Goal: Task Accomplishment & Management: Use online tool/utility

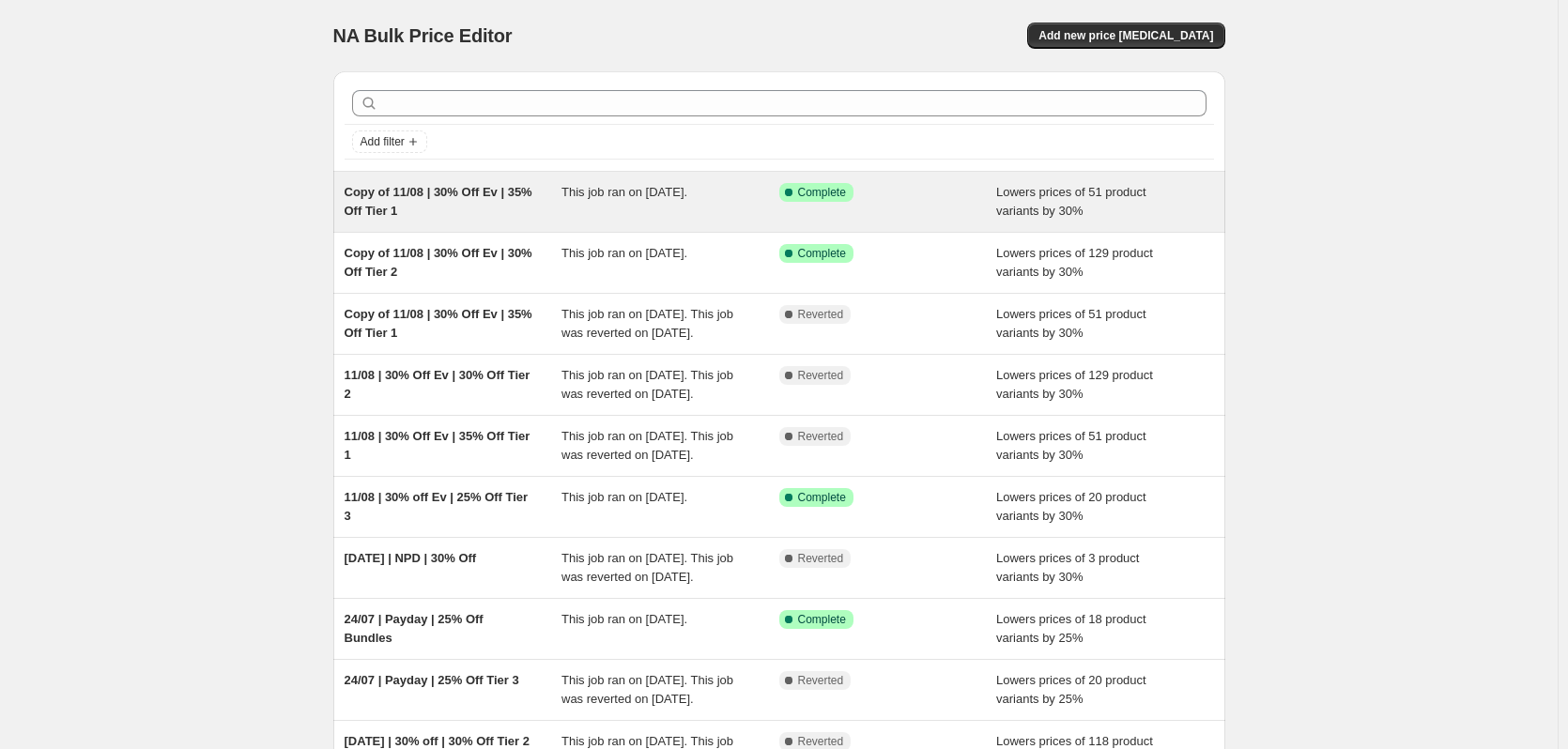
click at [572, 209] on div "This job ran on [DATE]." at bounding box center [670, 202] width 218 height 38
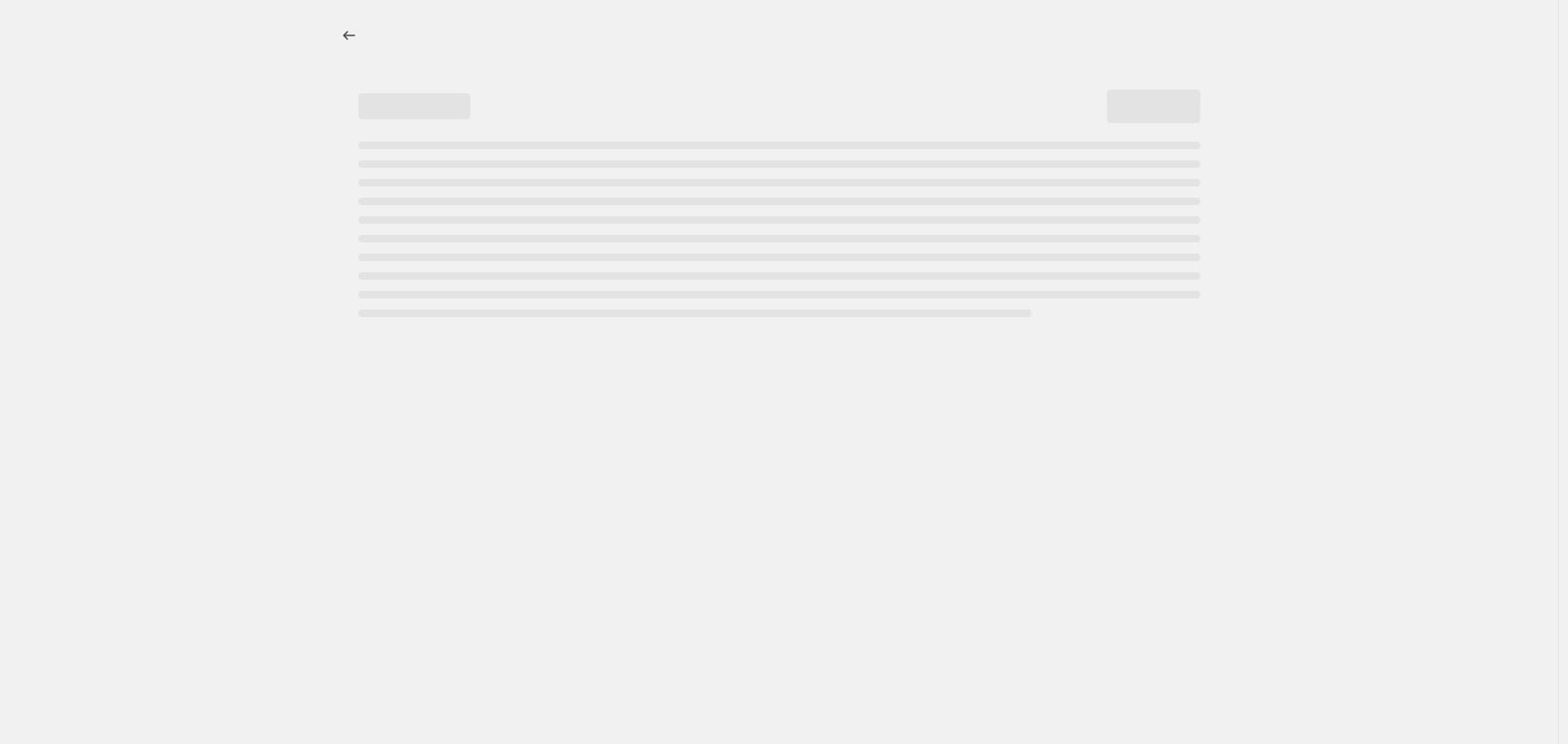
select select "percentage"
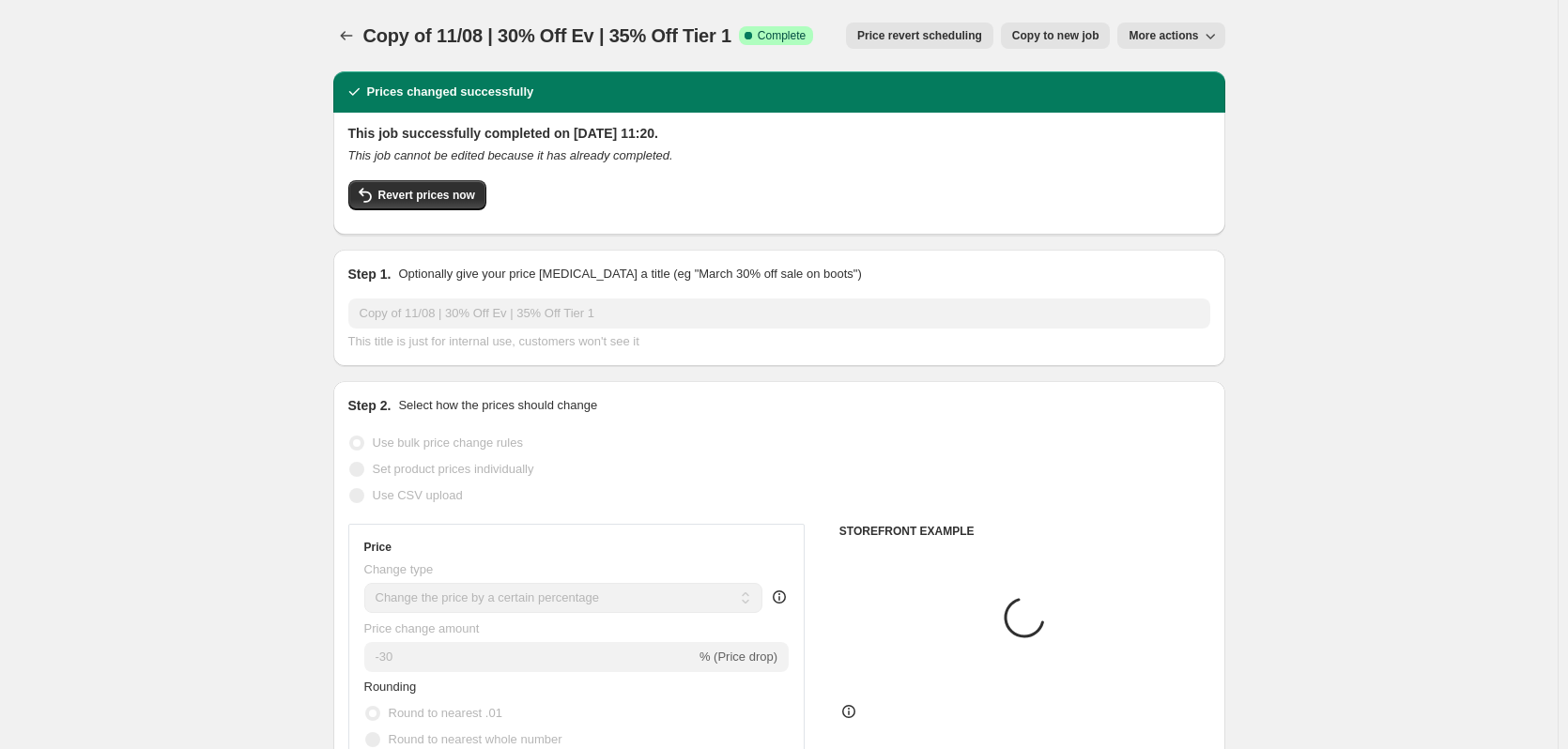
select select "collection"
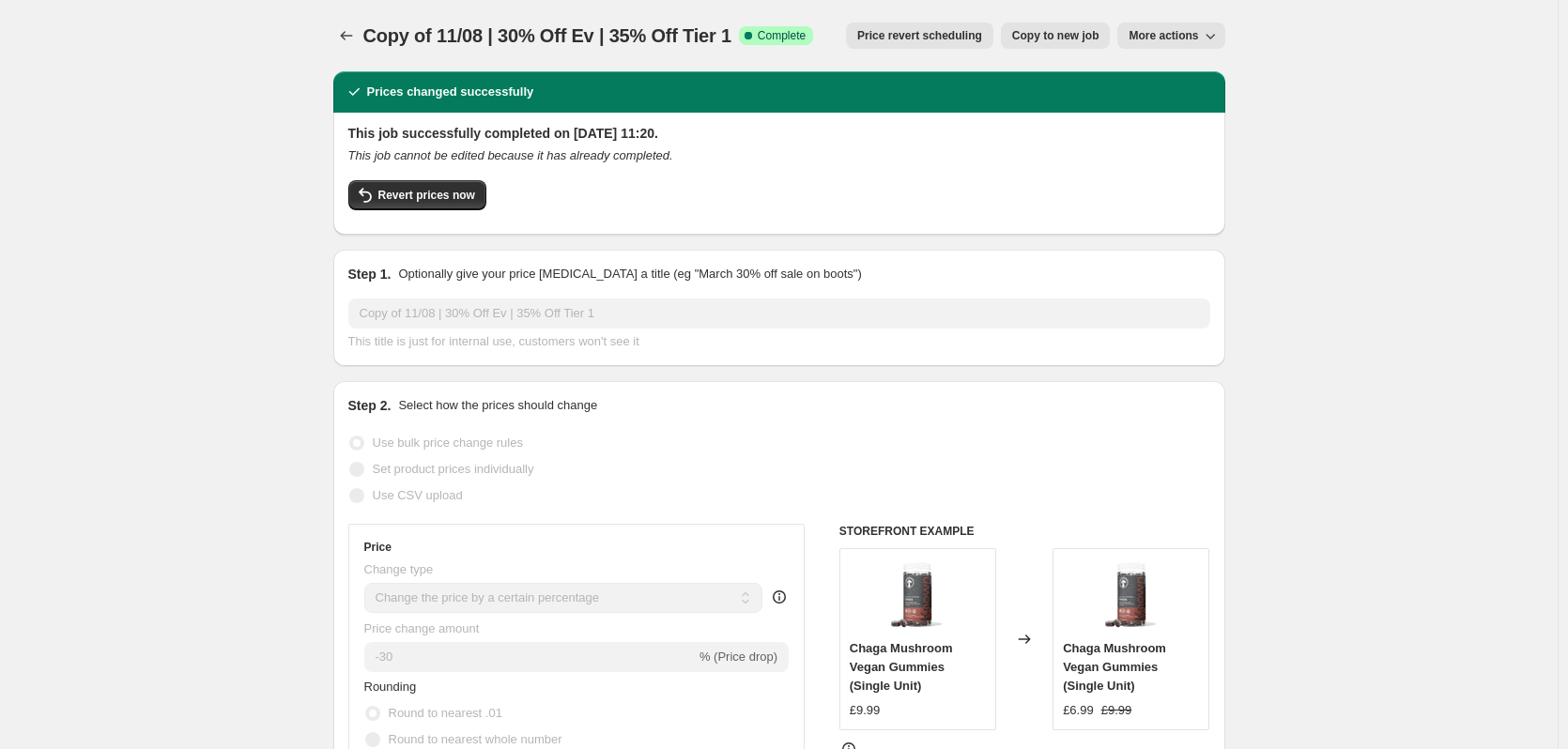
click at [1042, 42] on span "Copy to new job" at bounding box center [1055, 35] width 88 height 15
select select "percentage"
select select "collection"
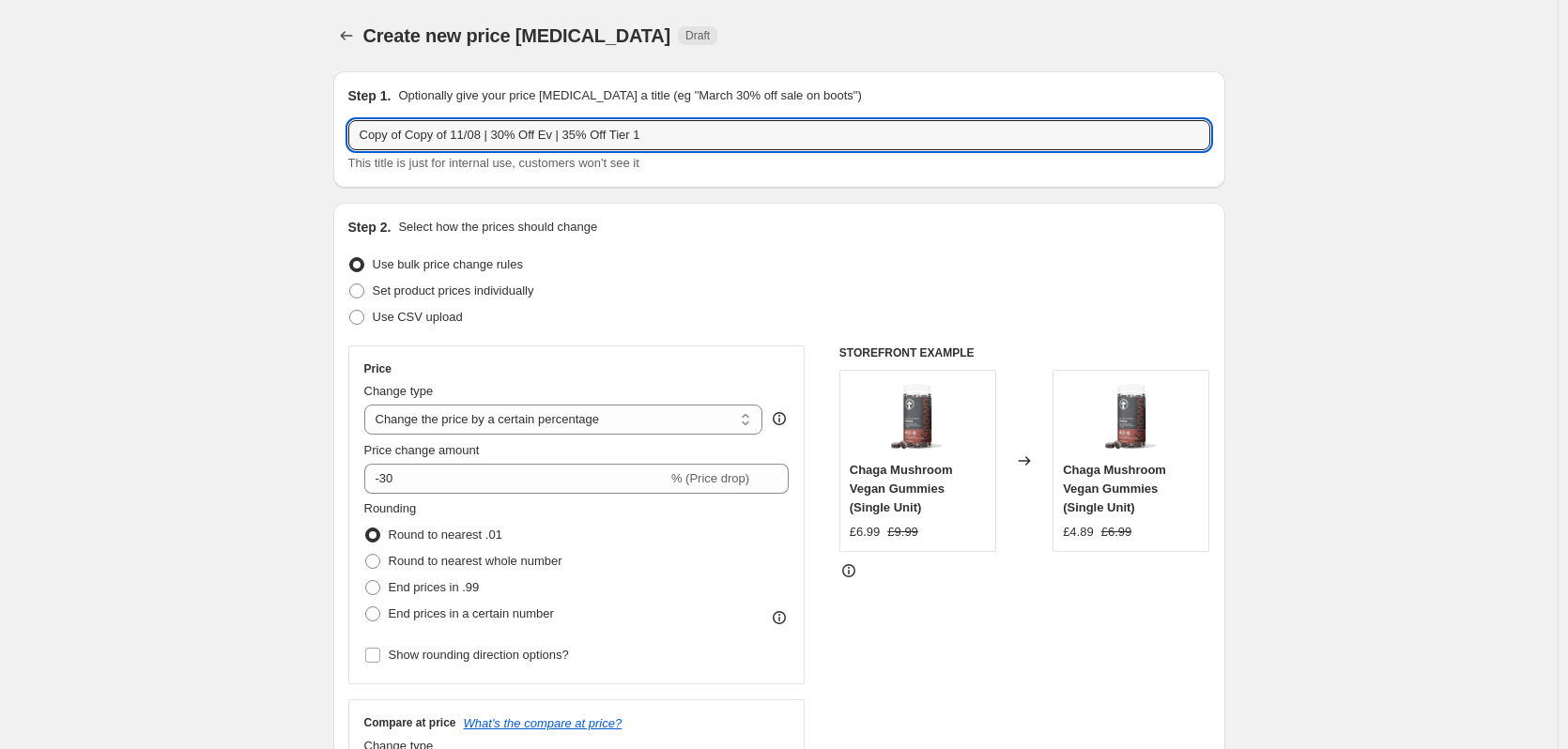
drag, startPoint x: 487, startPoint y: 137, endPoint x: 305, endPoint y: 149, distance: 182.4
drag, startPoint x: 405, startPoint y: 133, endPoint x: 463, endPoint y: 136, distance: 58.1
click at [463, 136] on input "20/08 | 30% Off Ev | 35% Off Tier 1" at bounding box center [780, 135] width 862 height 30
drag, startPoint x: 474, startPoint y: 132, endPoint x: 673, endPoint y: 132, distance: 199.0
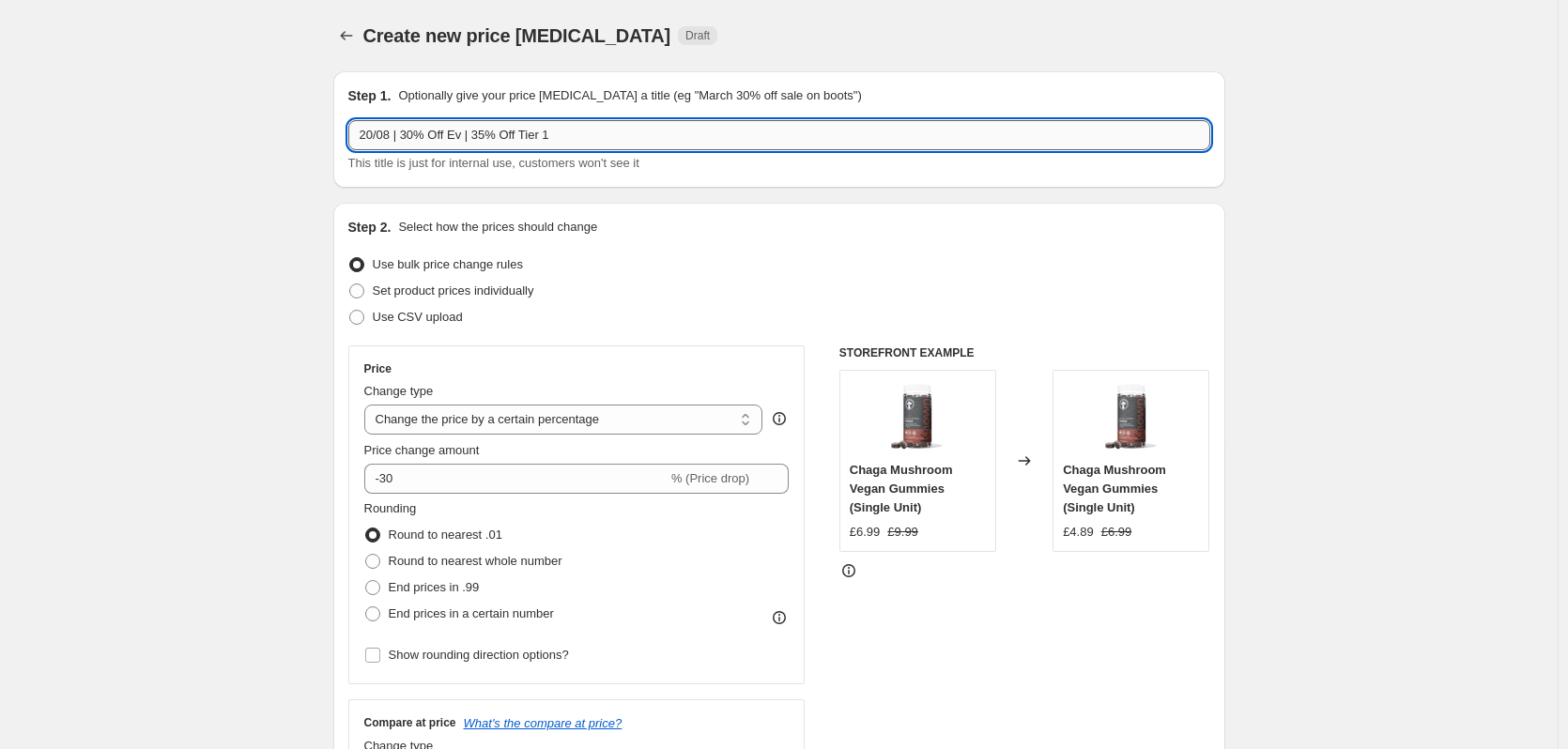
click at [673, 132] on input "20/08 | 30% Off Ev | 35% Off Tier 1" at bounding box center [780, 135] width 862 height 30
click at [476, 132] on input "20/08 | 30% Off Ev | Value Pouches" at bounding box center [780, 135] width 862 height 30
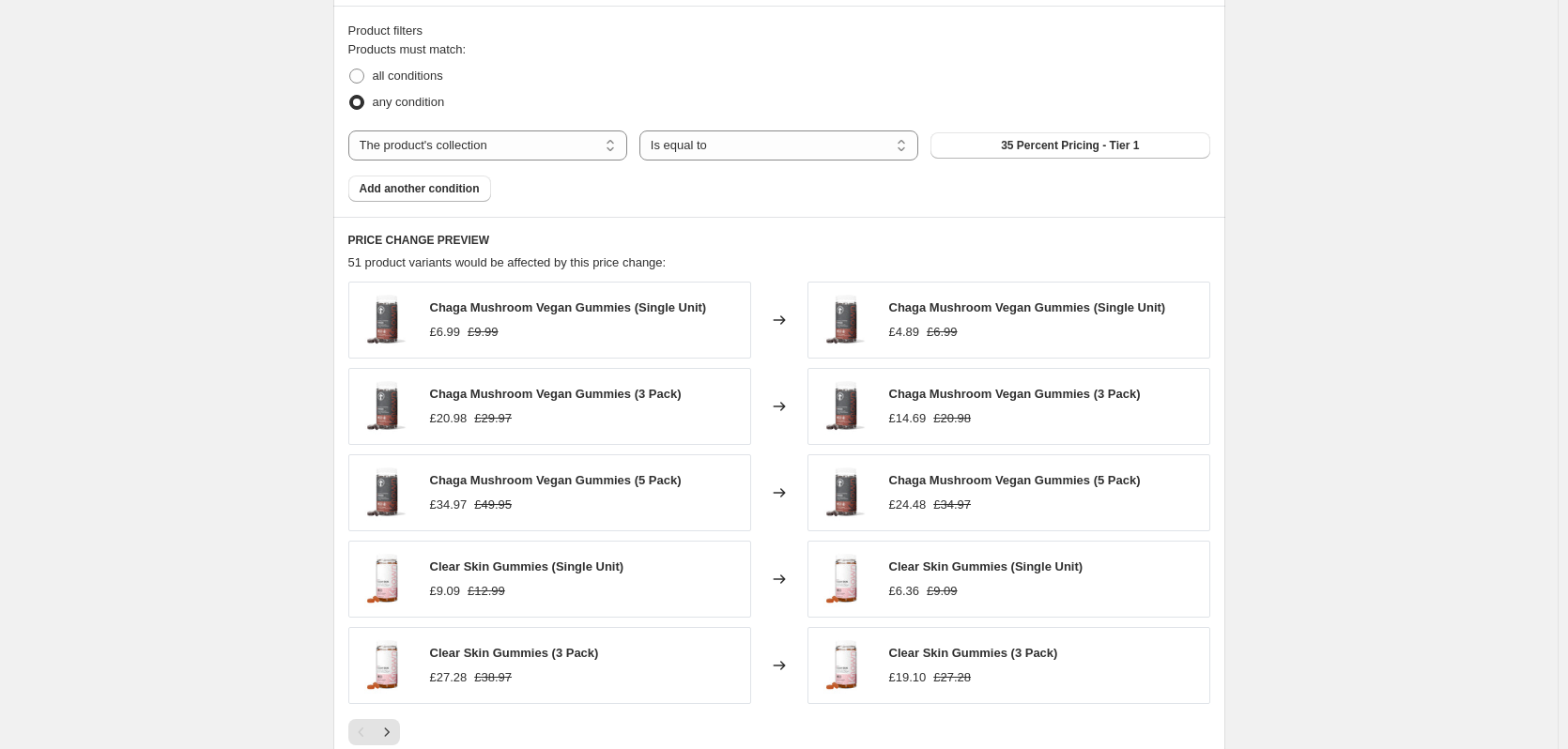
scroll to position [1126, 0]
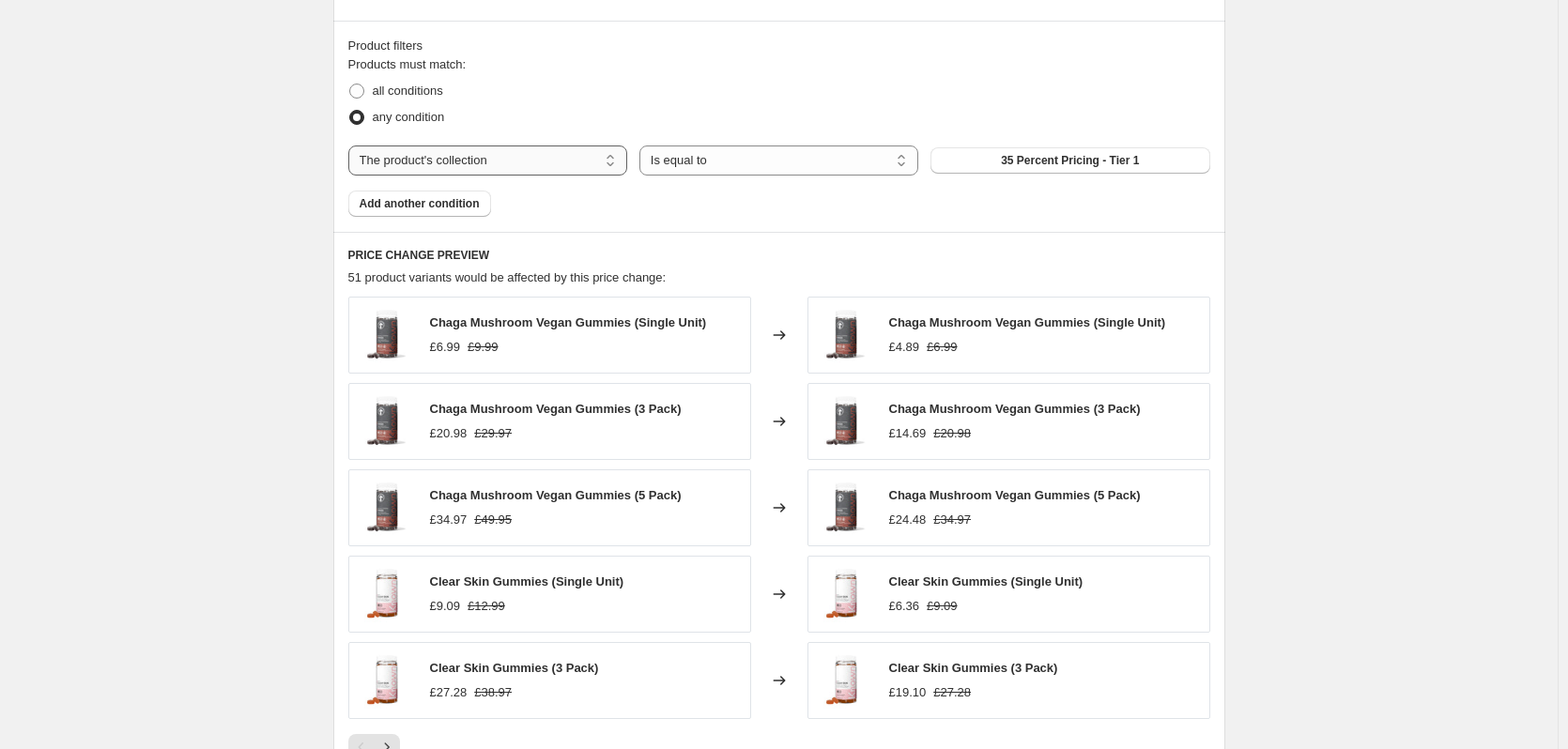
type input "20/08 | 30% Off Ev | Creatine Value Pouches"
click at [456, 163] on select "The product The product's collection The product's tag The product's vendor The…" at bounding box center [488, 160] width 279 height 30
select select "product"
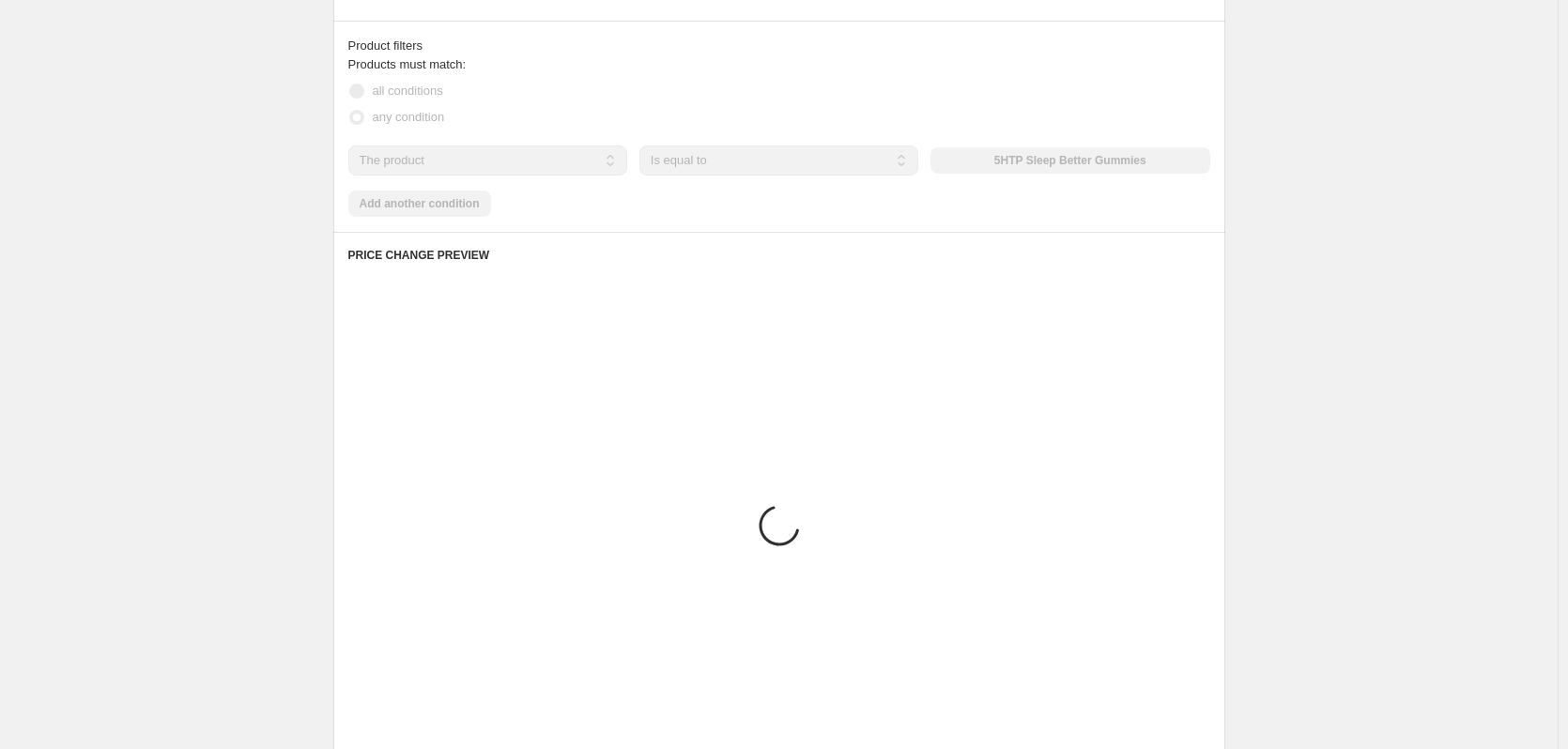
scroll to position [1100, 0]
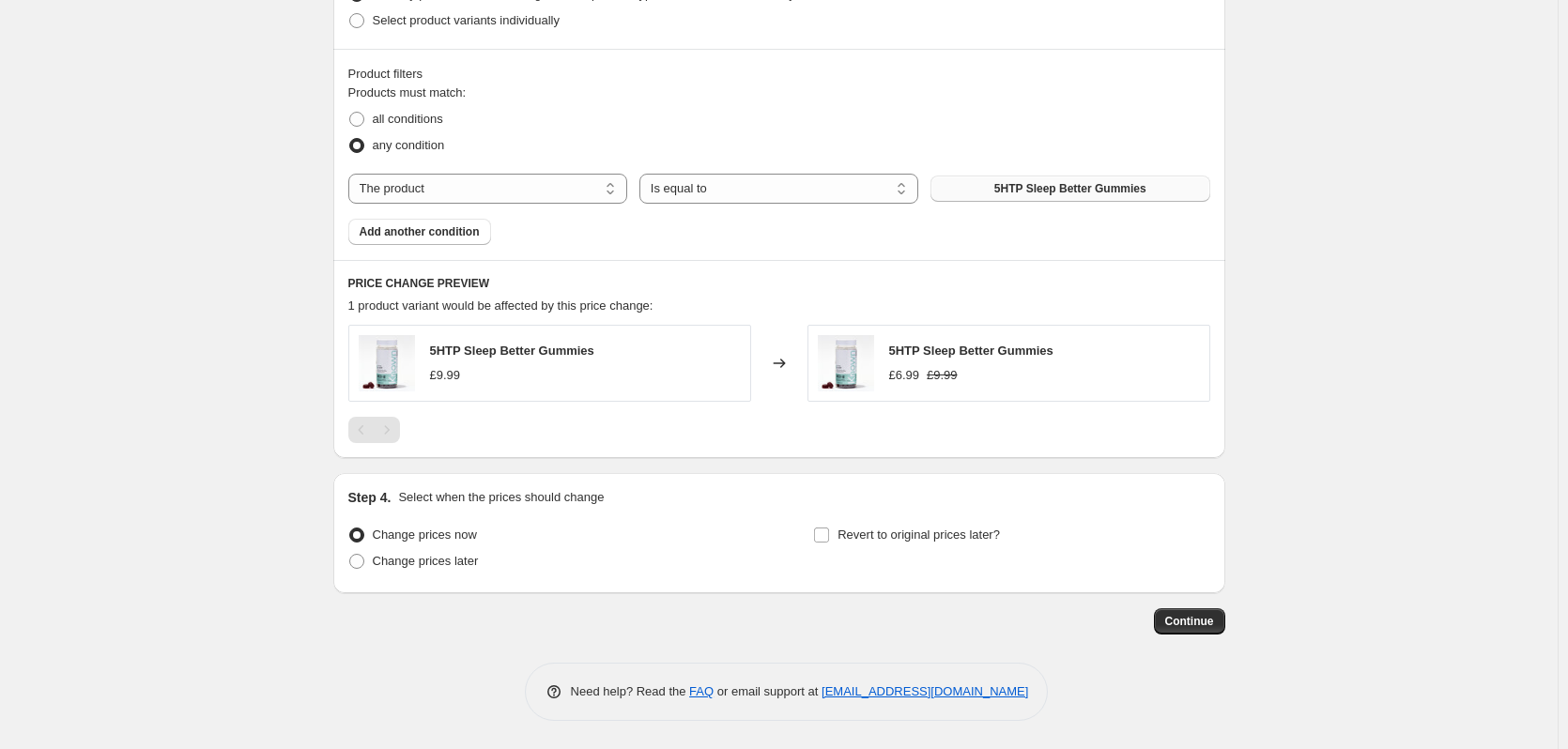
click at [1030, 198] on button "5HTP Sleep Better Gummies" at bounding box center [1069, 188] width 279 height 26
click at [713, 188] on select "Is equal to Is not equal to" at bounding box center [779, 188] width 279 height 30
click at [1047, 202] on div "The product The product's collection The product's tag The product's vendor The…" at bounding box center [780, 188] width 862 height 30
click at [1047, 196] on button "5HTP Sleep Better Gummies" at bounding box center [1069, 188] width 279 height 26
click at [454, 241] on button "Add another condition" at bounding box center [419, 232] width 142 height 26
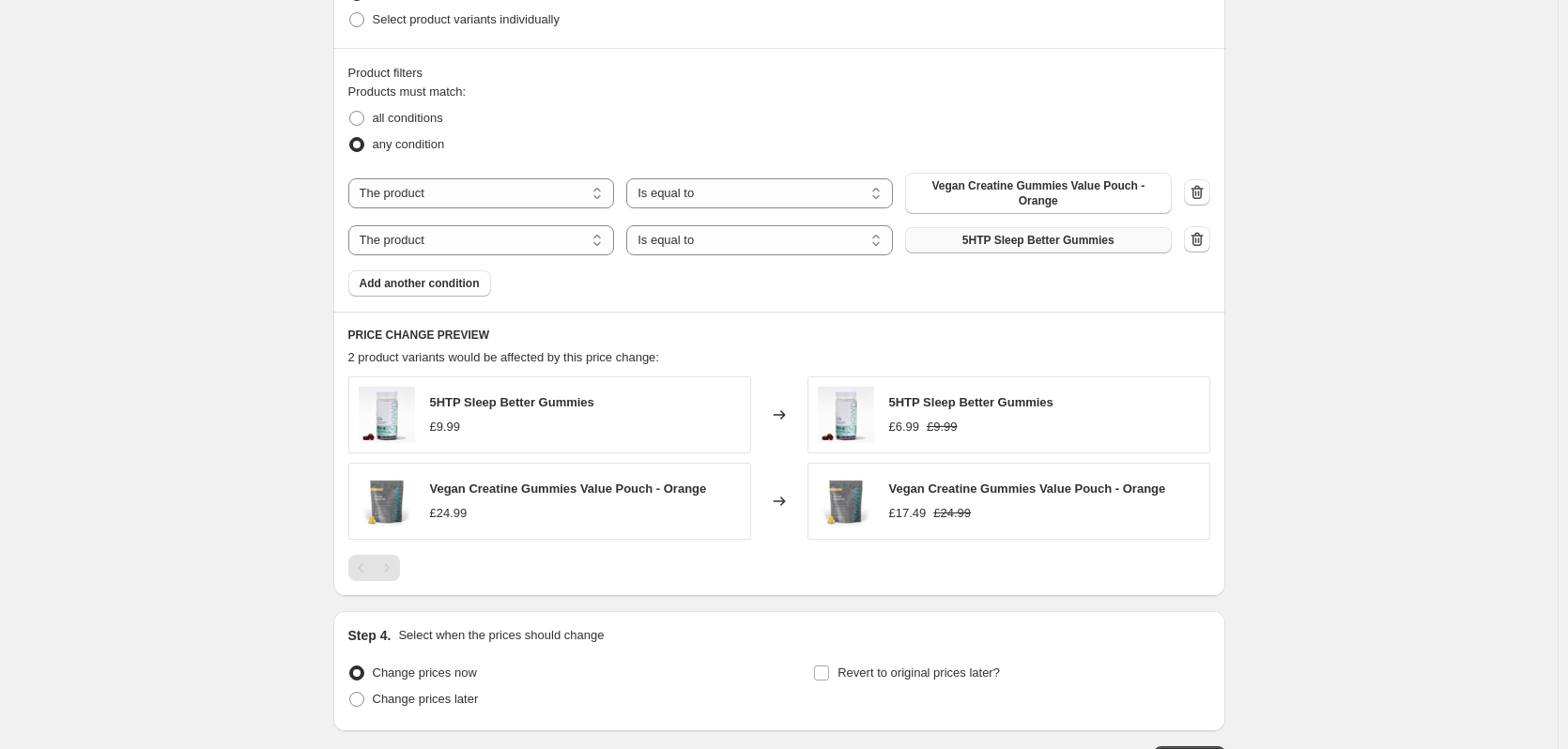
click at [1018, 233] on span "5HTP Sleep Better Gummies" at bounding box center [1037, 240] width 152 height 15
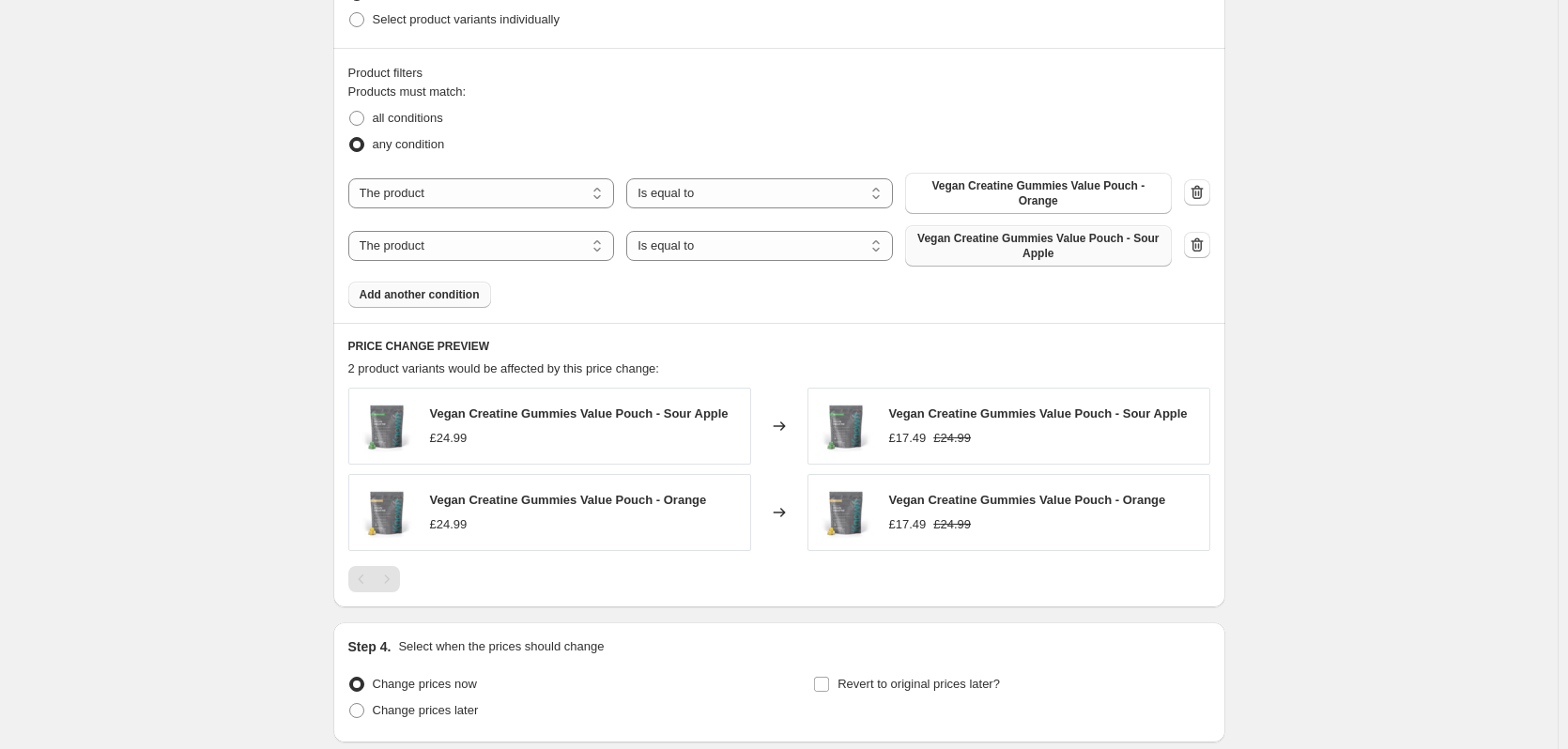
click at [468, 294] on button "Add another condition" at bounding box center [419, 295] width 142 height 26
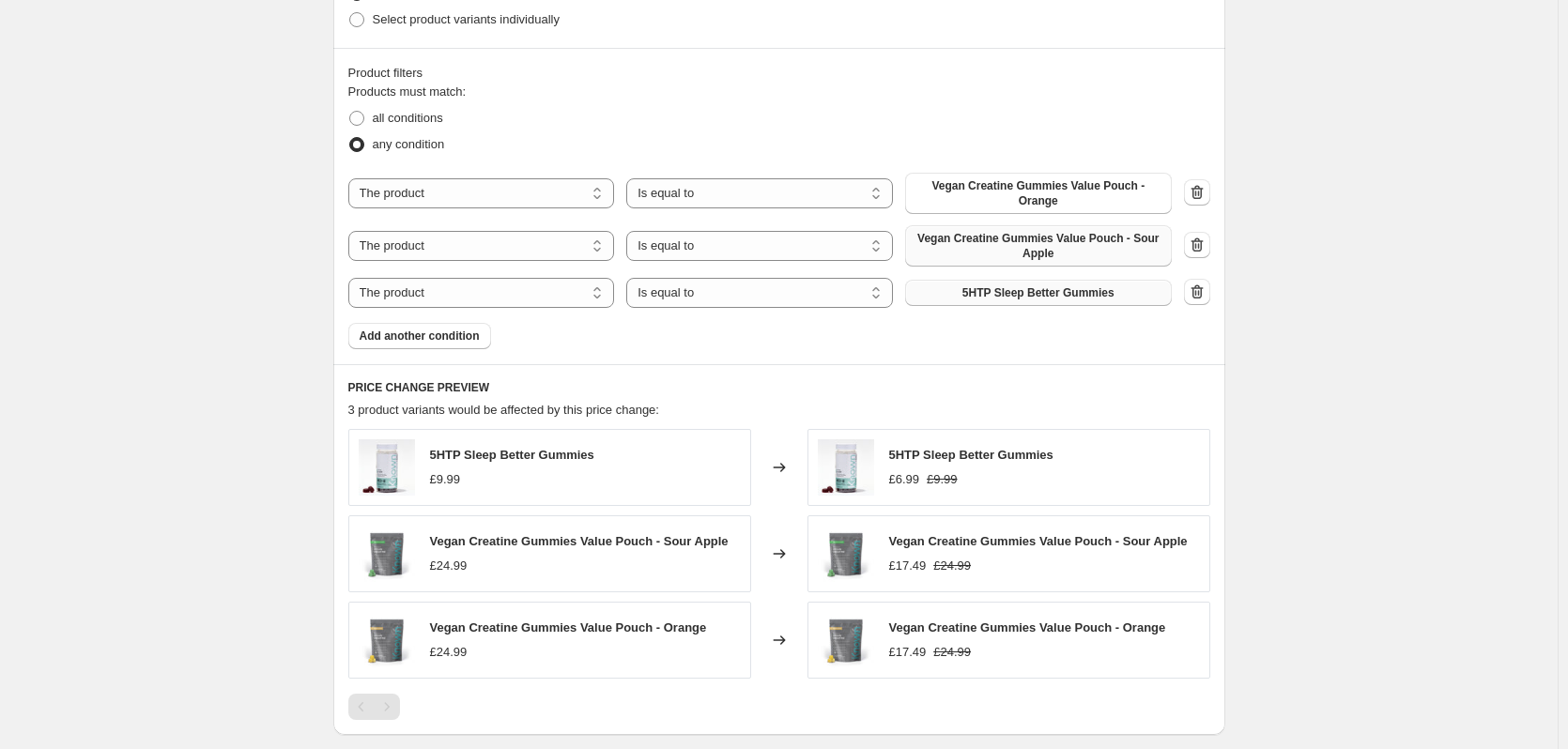
click at [1087, 286] on span "5HTP Sleep Better Gummies" at bounding box center [1037, 293] width 152 height 15
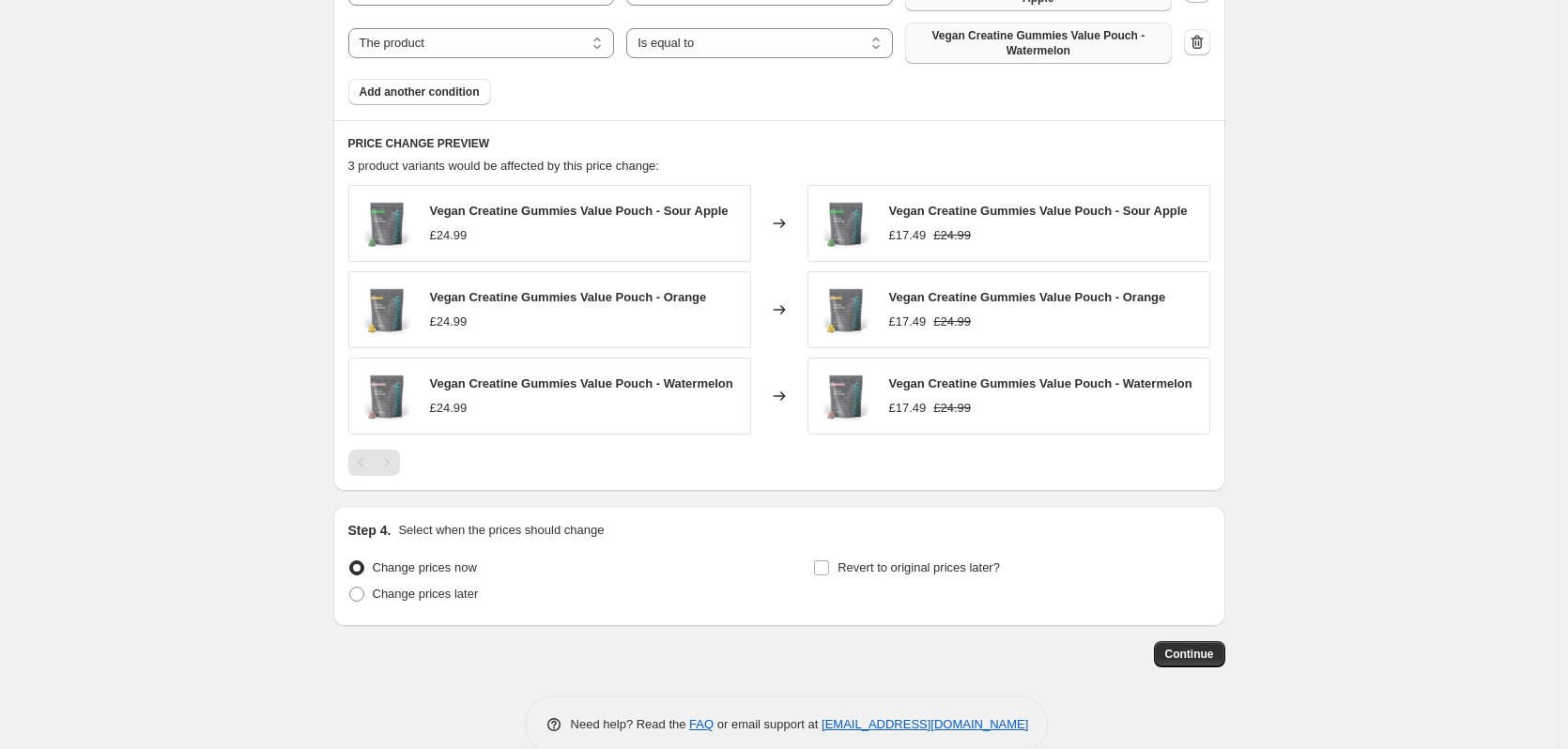
scroll to position [1377, 0]
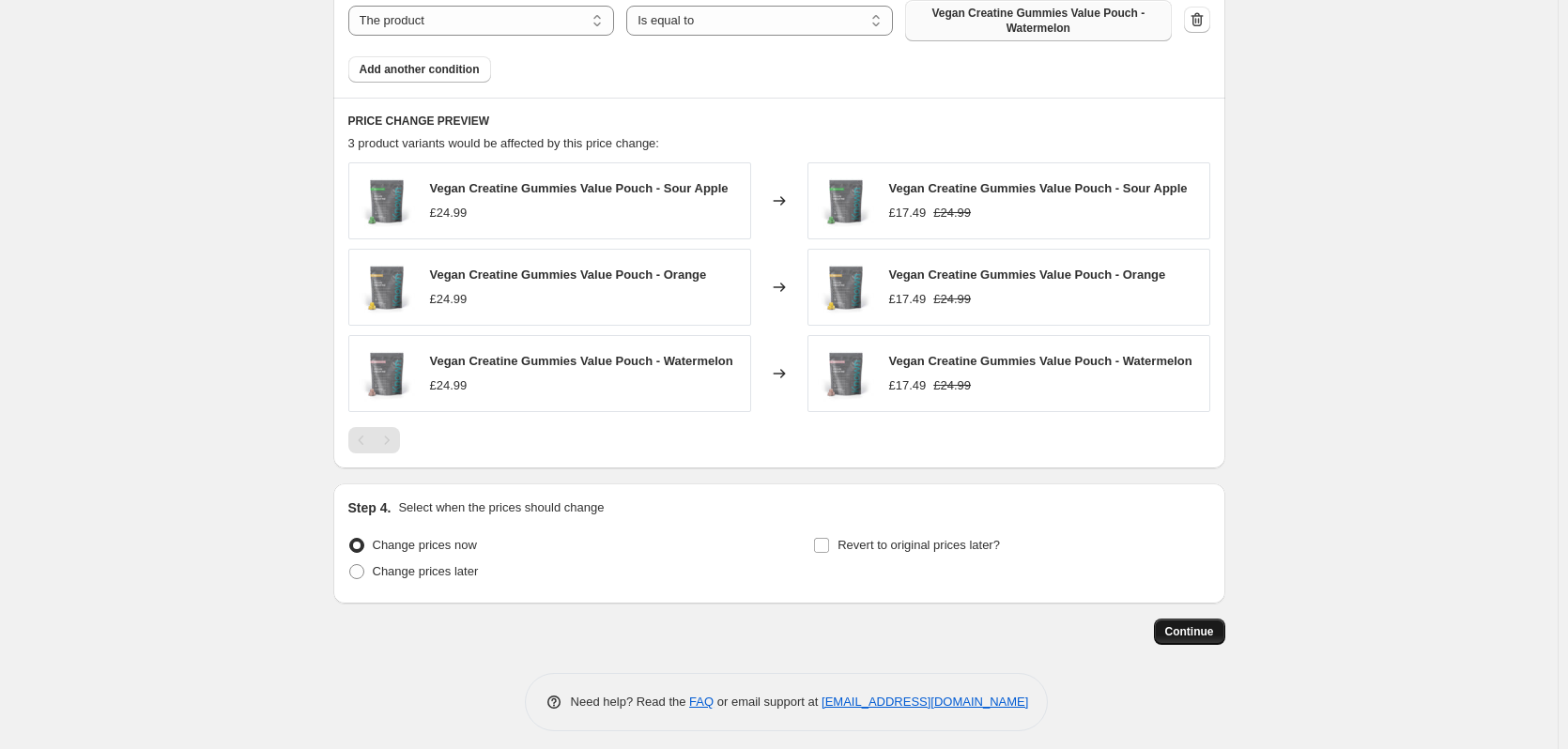
click at [1216, 619] on button "Continue" at bounding box center [1190, 631] width 72 height 26
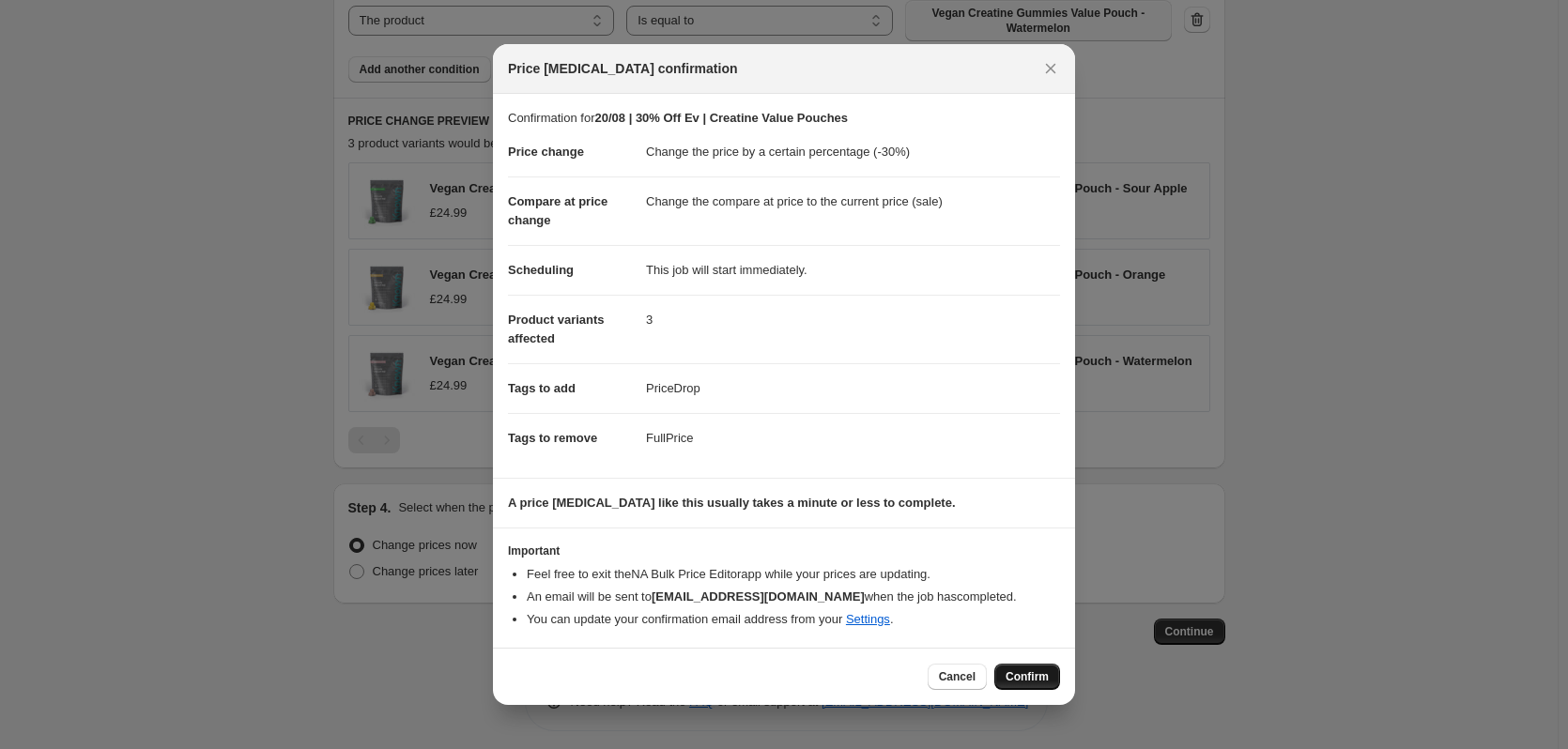
click at [1025, 674] on span "Confirm" at bounding box center [1026, 676] width 43 height 15
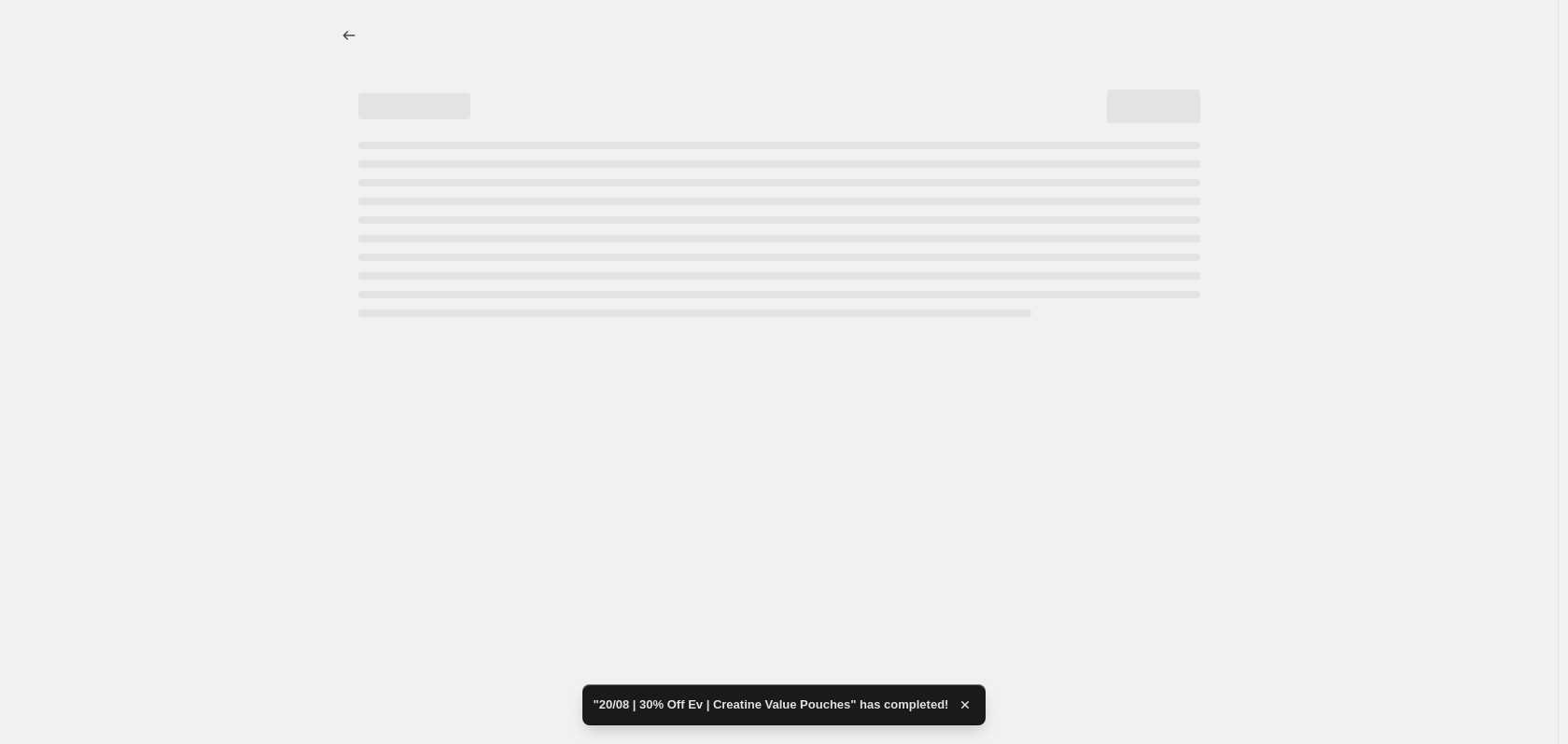
select select "percentage"
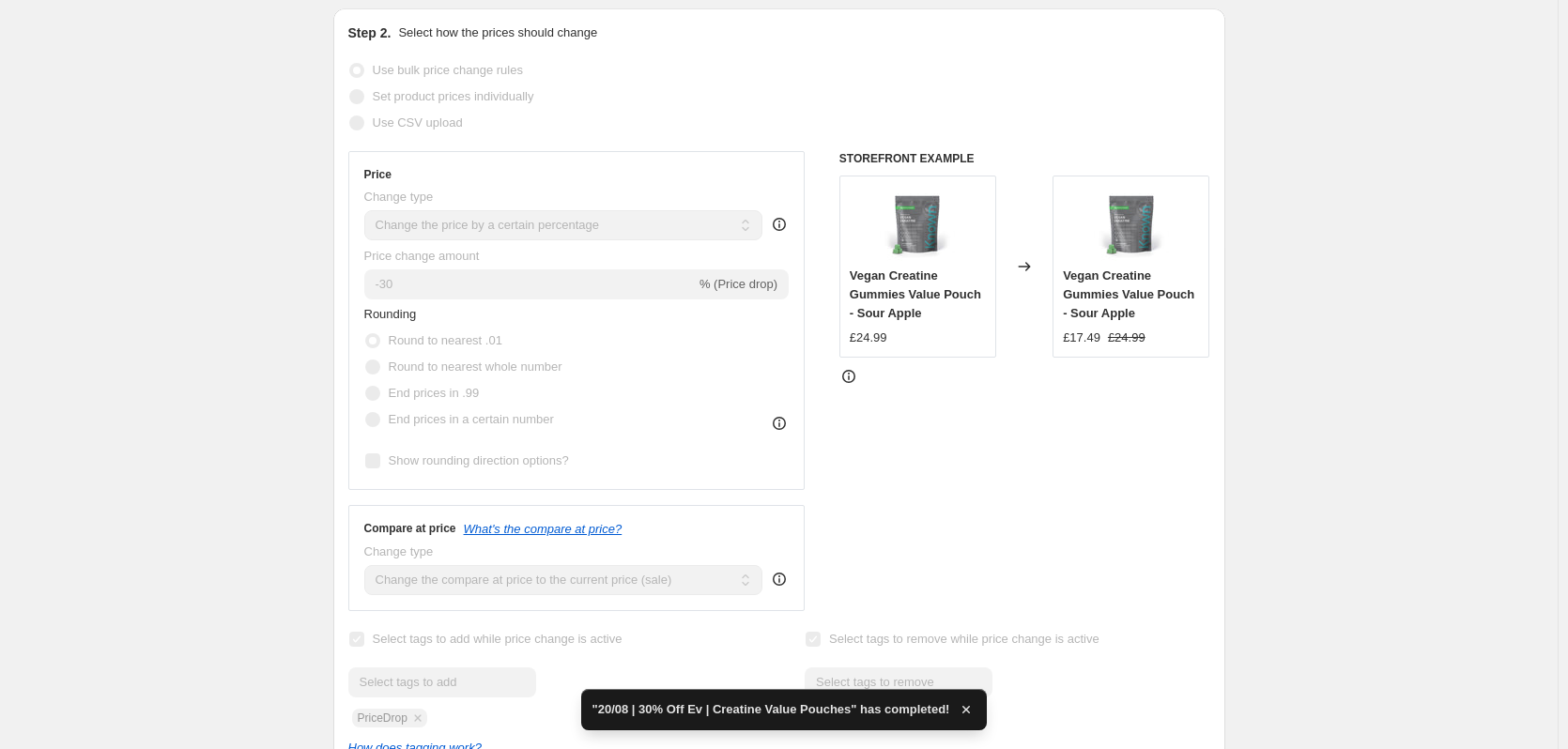
scroll to position [375, 0]
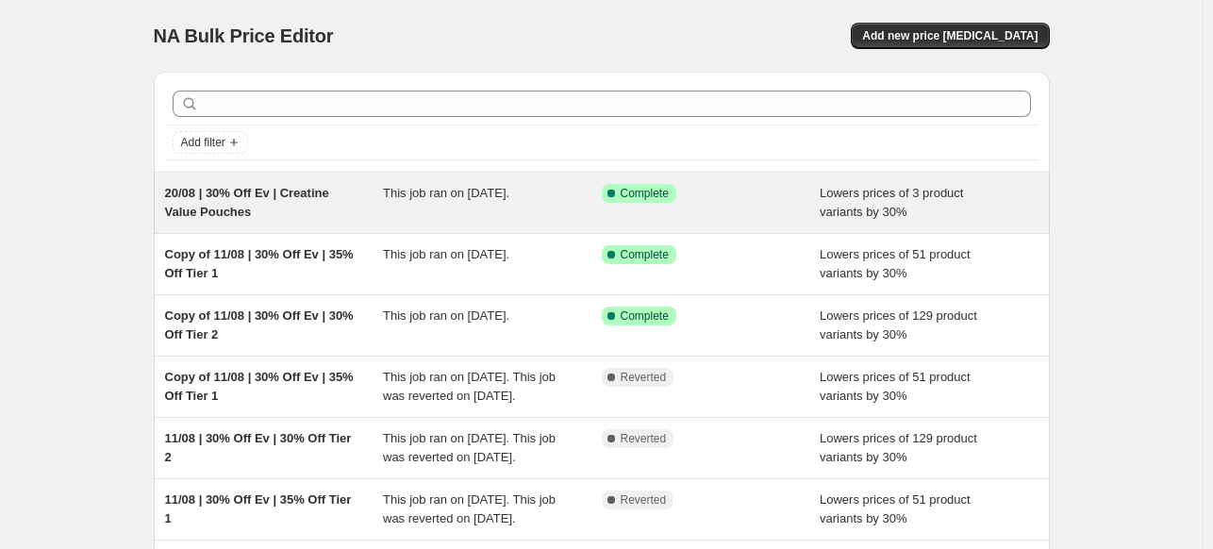
click at [294, 206] on div "20/08 | 30% Off Ev | Creatine Value Pouches" at bounding box center [274, 203] width 219 height 38
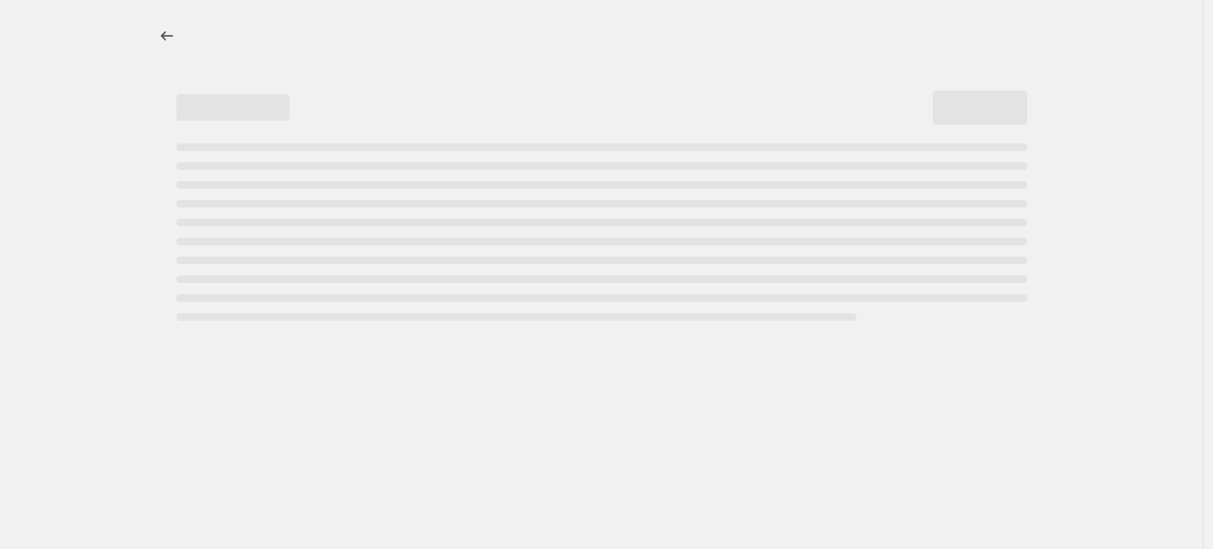
select select "percentage"
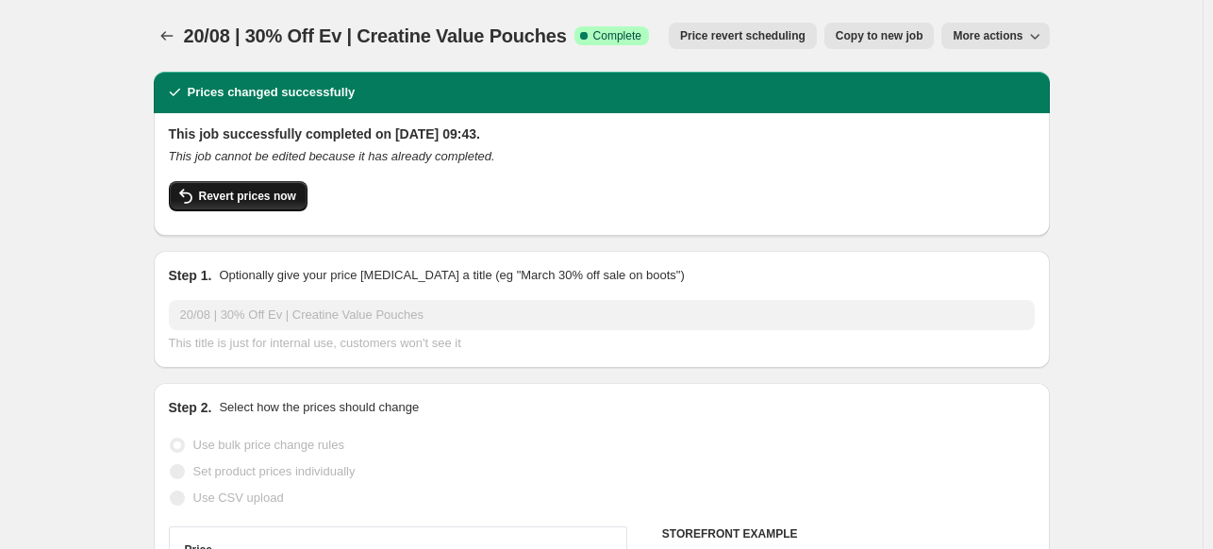
click at [273, 191] on span "Revert prices now" at bounding box center [247, 196] width 97 height 15
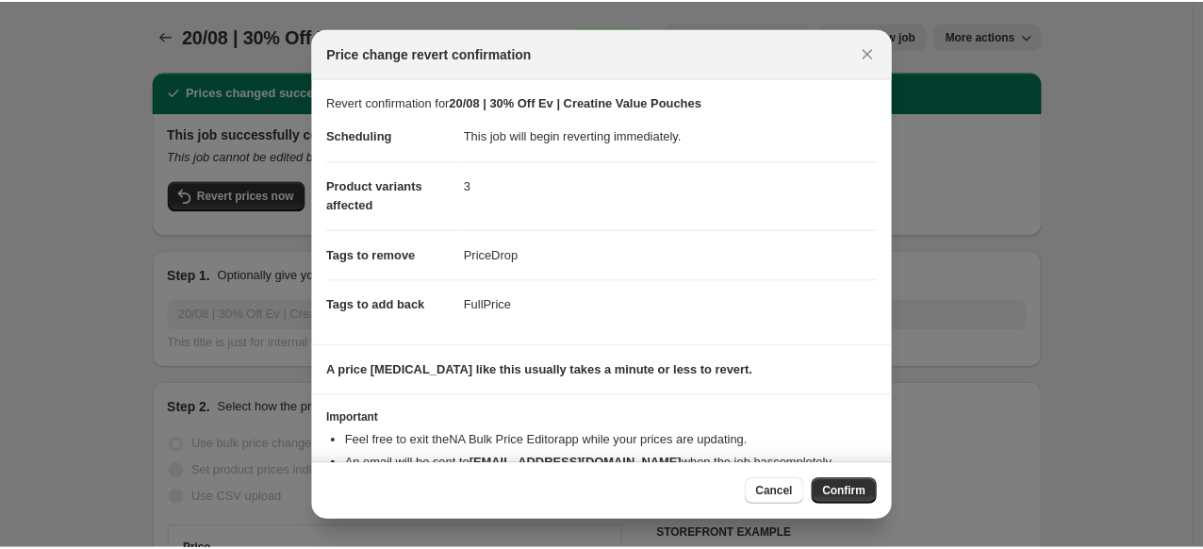
scroll to position [73, 0]
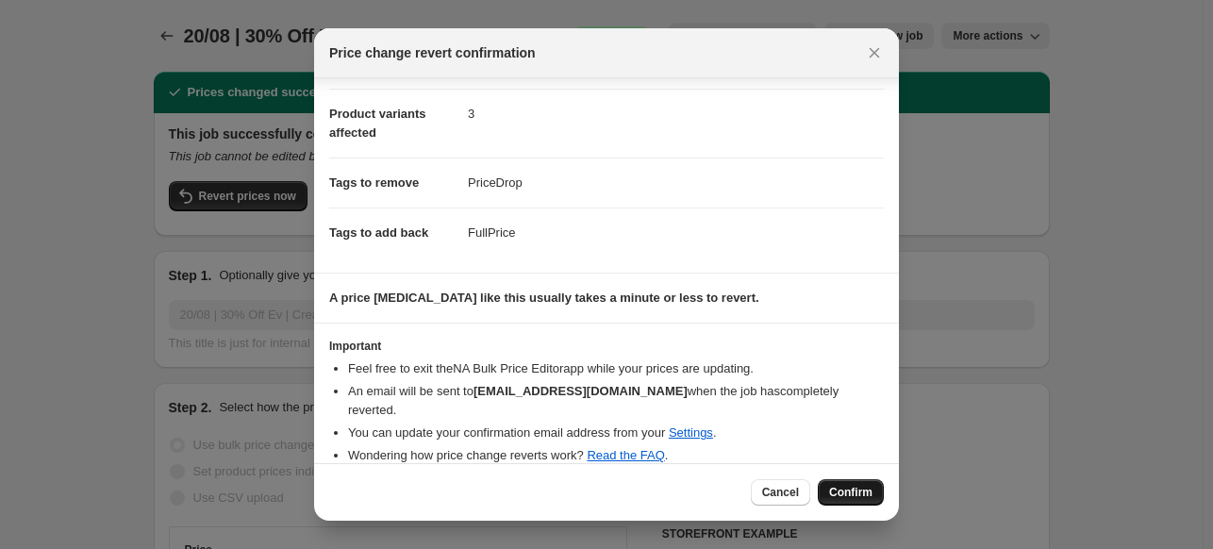
click at [838, 488] on span "Confirm" at bounding box center [850, 492] width 43 height 15
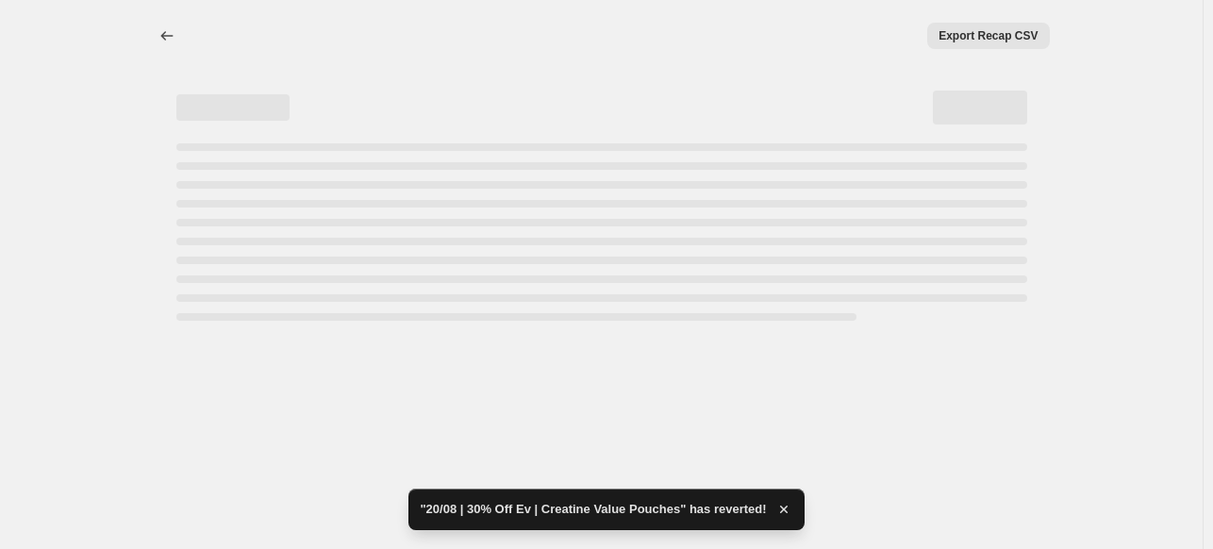
select select "percentage"
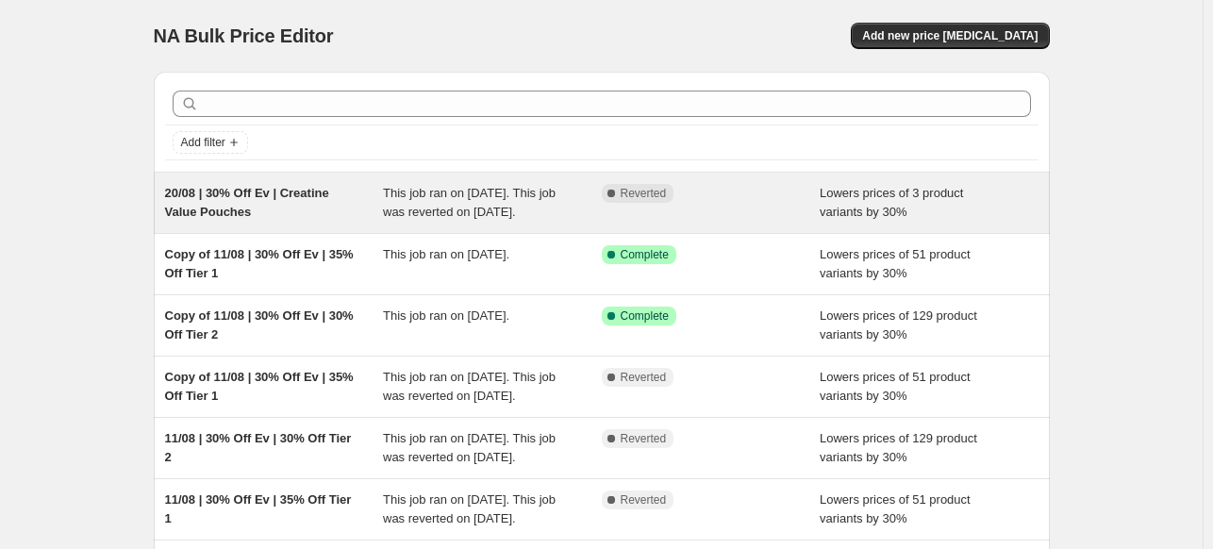
click at [600, 200] on div "This job ran on 20 August 2025. This job was reverted on 20 August 2025." at bounding box center [492, 203] width 219 height 38
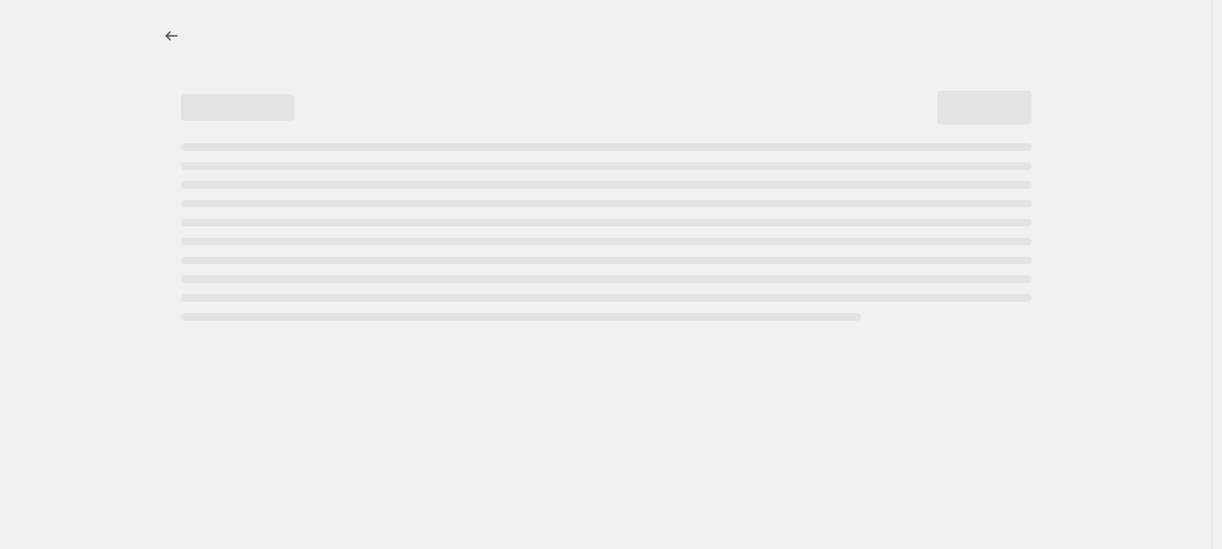
select select "percentage"
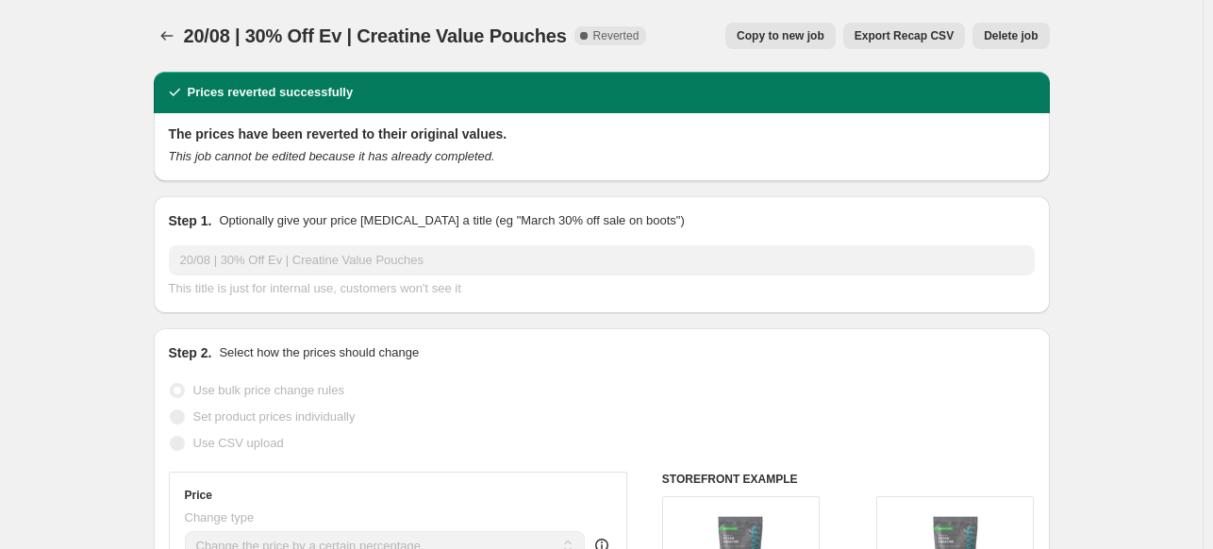
click at [824, 33] on span "Copy to new job" at bounding box center [780, 35] width 88 height 15
select select "percentage"
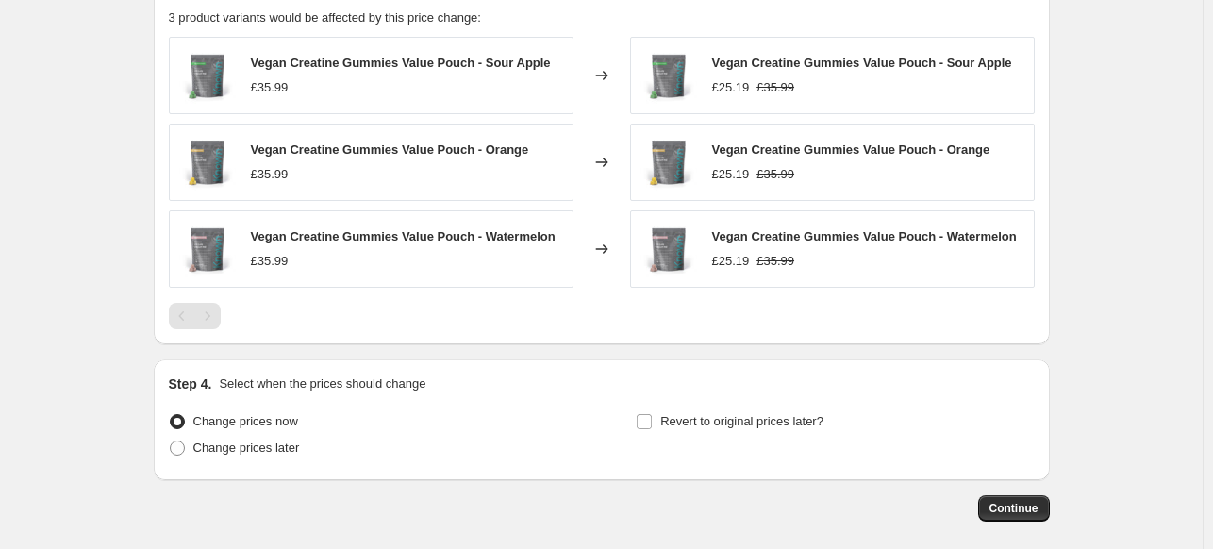
scroll to position [1584, 0]
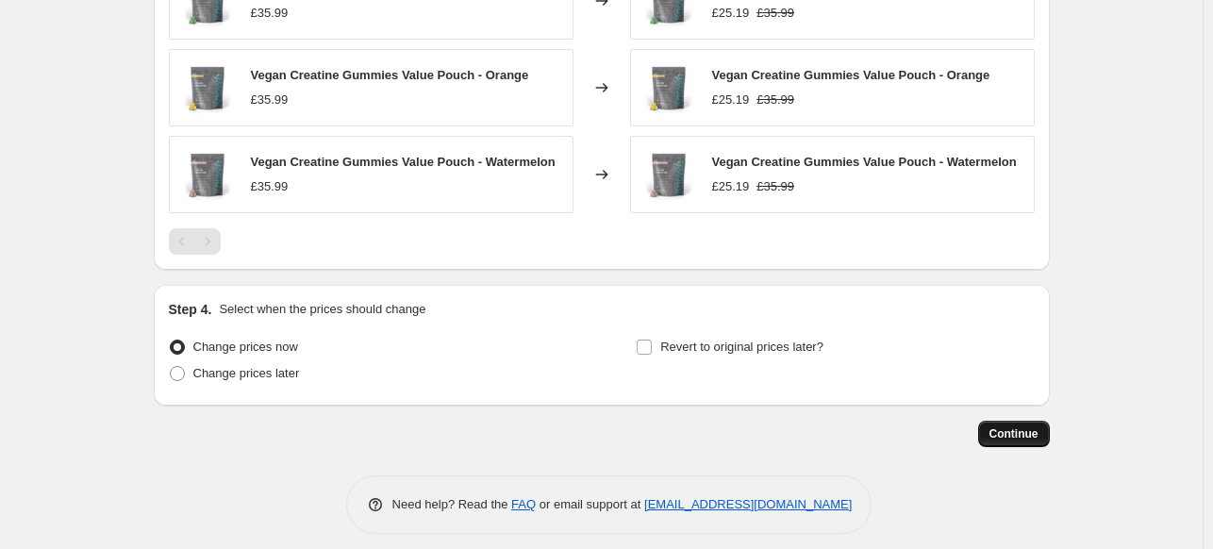
click at [1043, 421] on button "Continue" at bounding box center [1014, 434] width 72 height 26
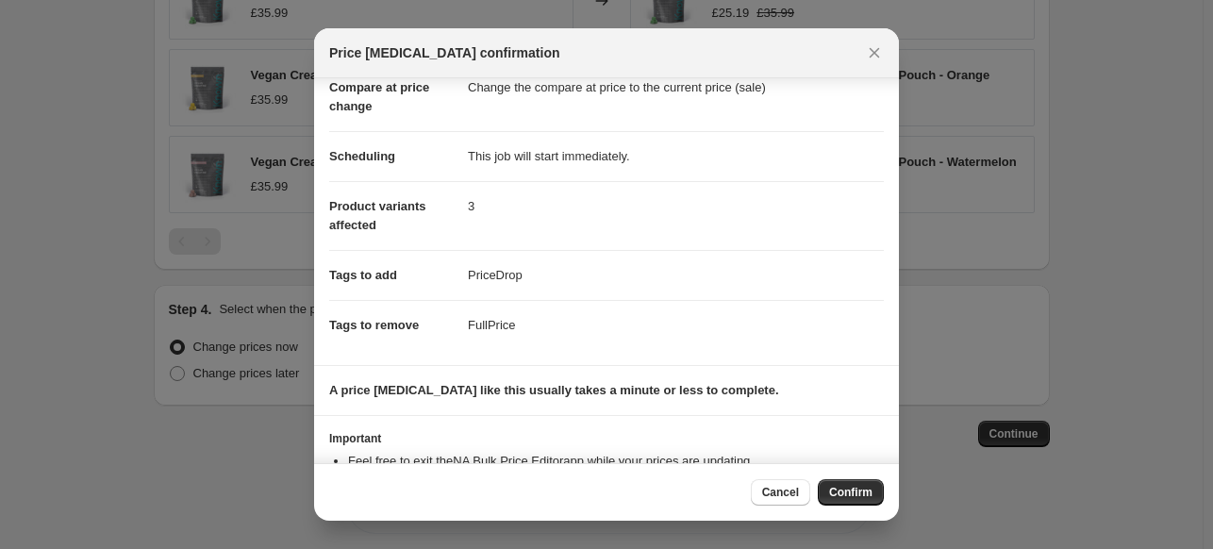
scroll to position [169, 0]
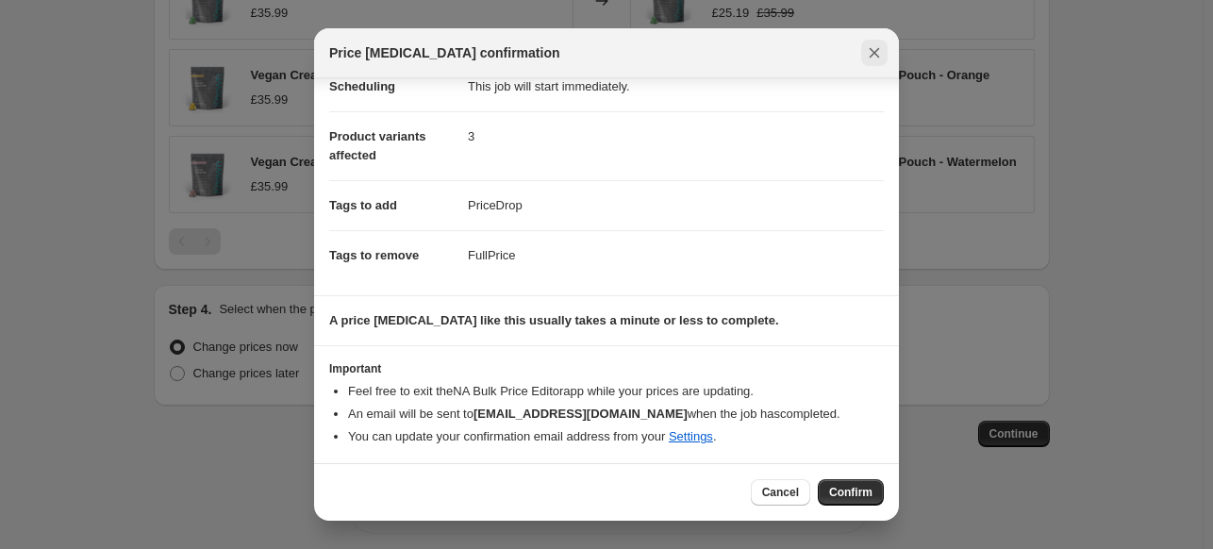
click at [871, 48] on icon "Close" at bounding box center [874, 52] width 19 height 19
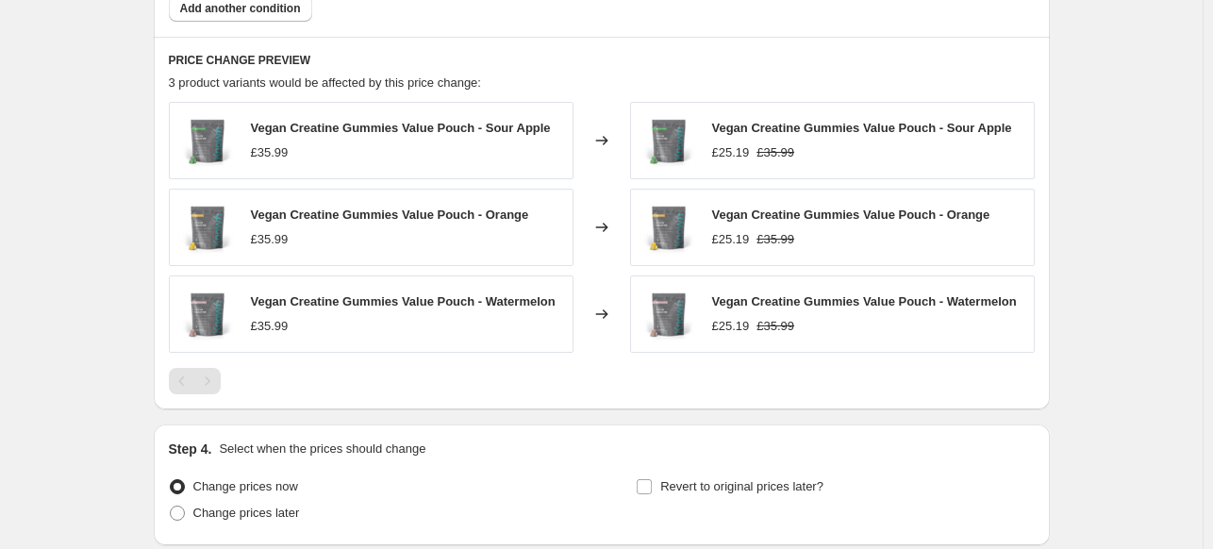
scroll to position [1584, 0]
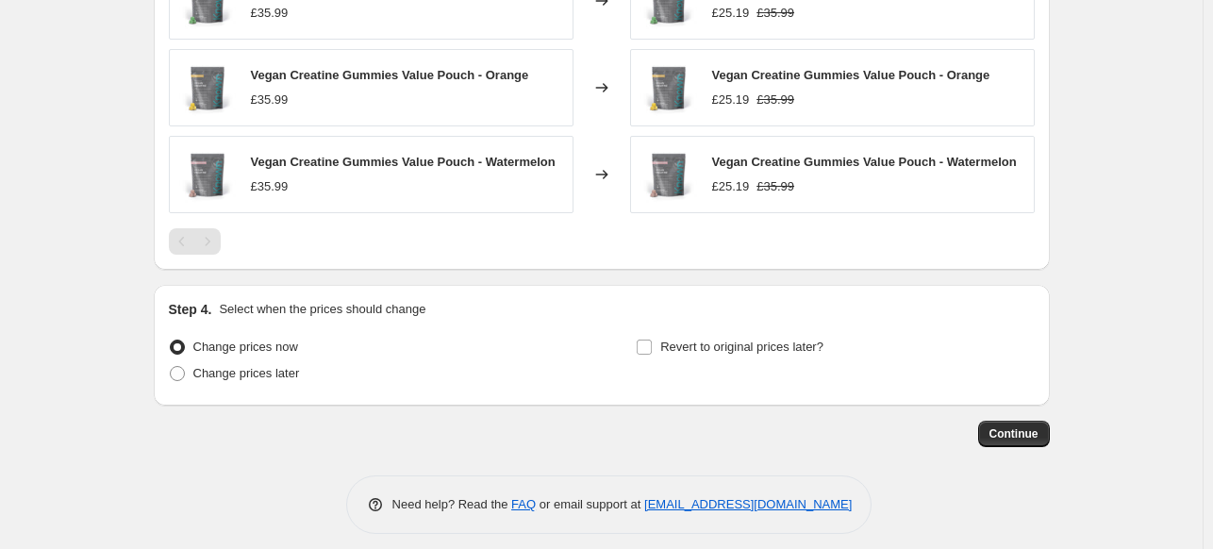
click at [975, 423] on div "Continue" at bounding box center [602, 434] width 896 height 26
click at [999, 426] on span "Continue" at bounding box center [1013, 433] width 49 height 15
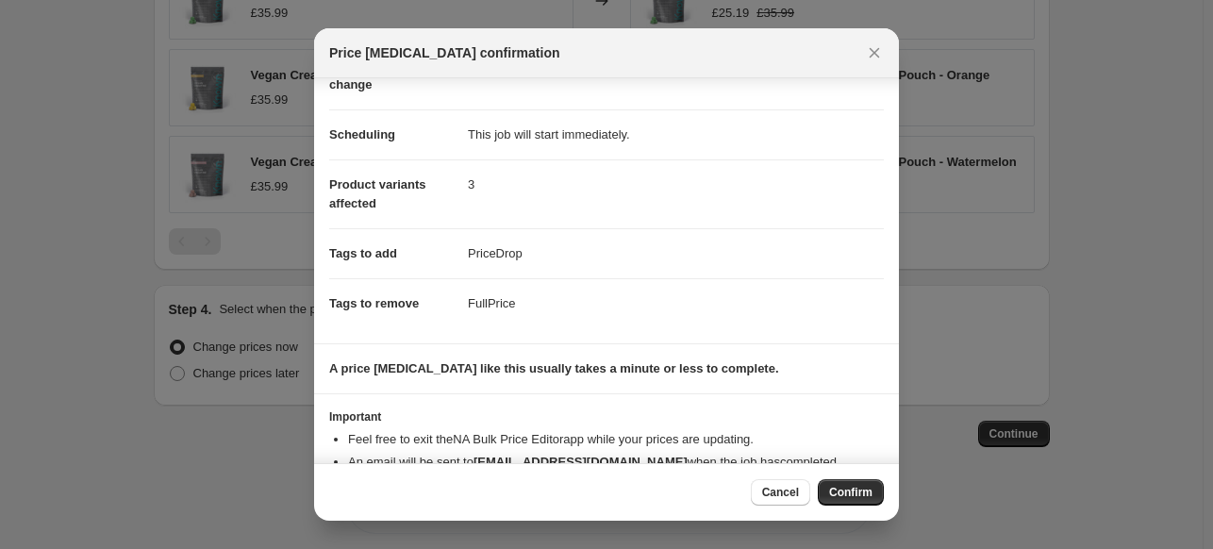
scroll to position [169, 0]
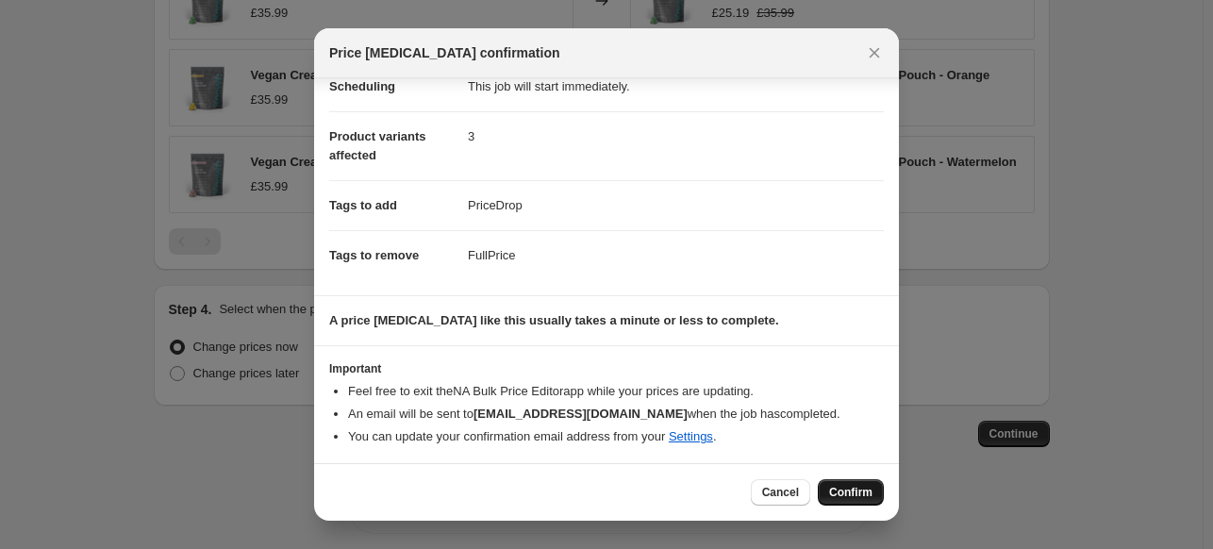
click at [864, 485] on button "Confirm" at bounding box center [850, 492] width 66 height 26
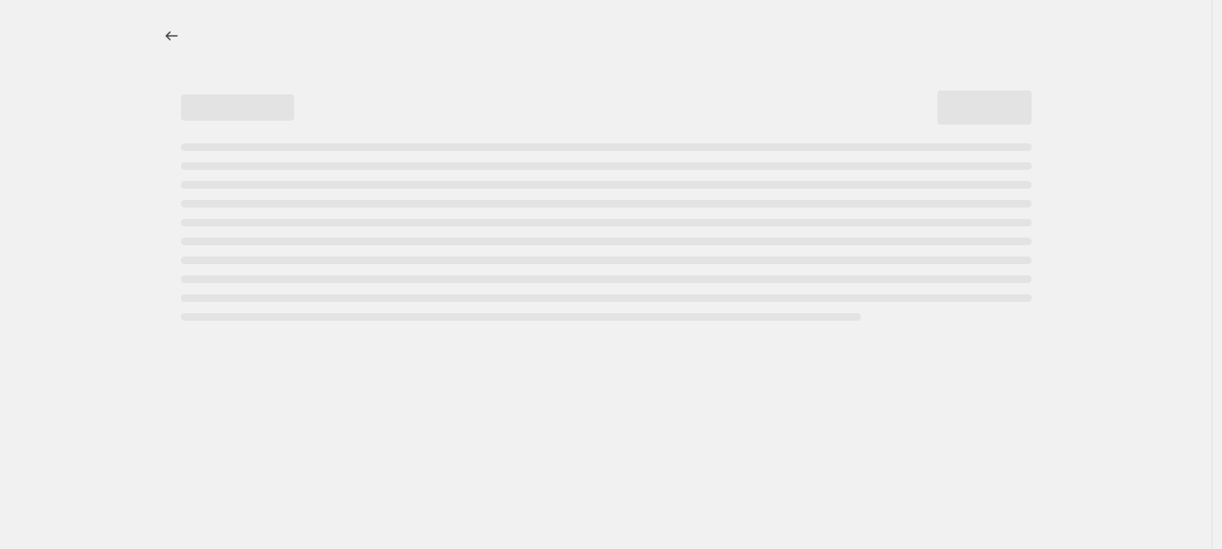
select select "percentage"
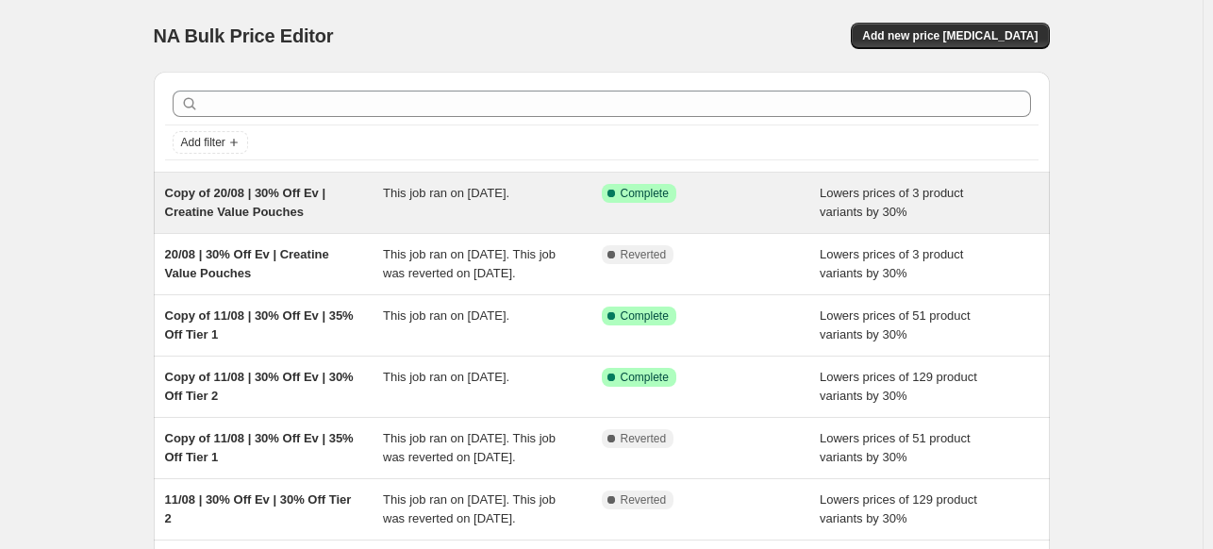
click at [344, 206] on div "Copy of 20/08 | 30% Off Ev | Creatine Value Pouches" at bounding box center [274, 203] width 219 height 38
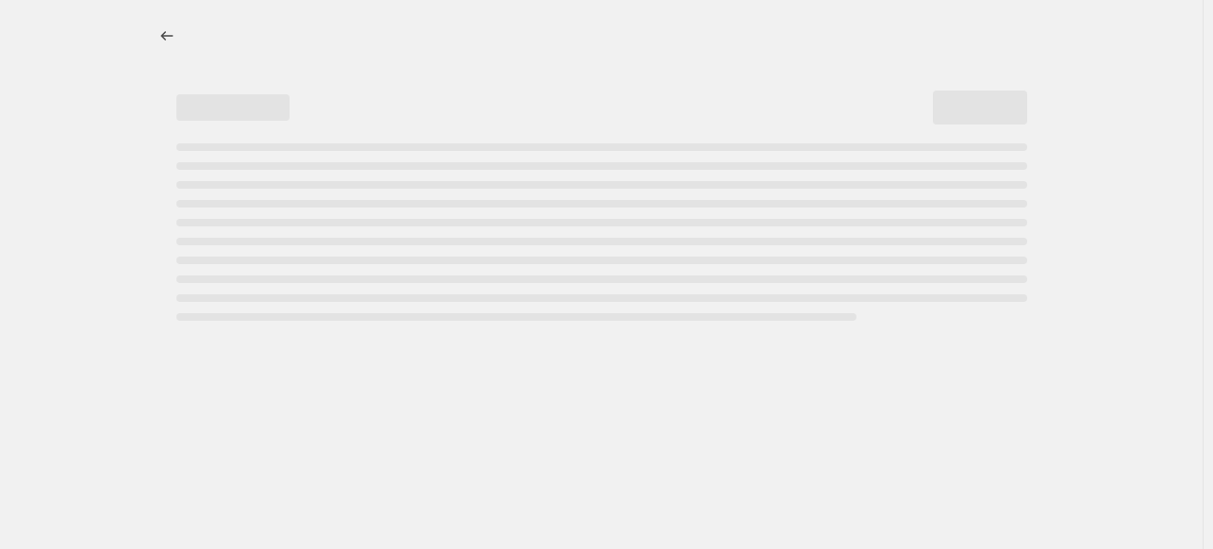
select select "percentage"
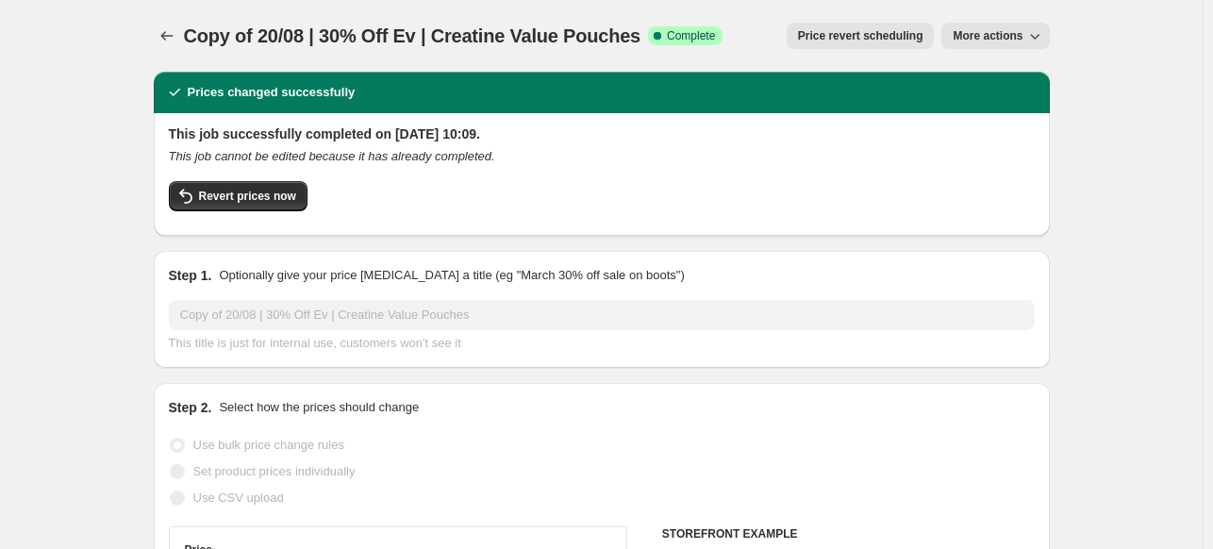
click at [1015, 19] on div "Copy of 20/08 | 30% Off Ev | Creatine Value Pouches. This page is ready Copy of…" at bounding box center [602, 36] width 896 height 72
click at [1012, 37] on span "More actions" at bounding box center [987, 35] width 70 height 15
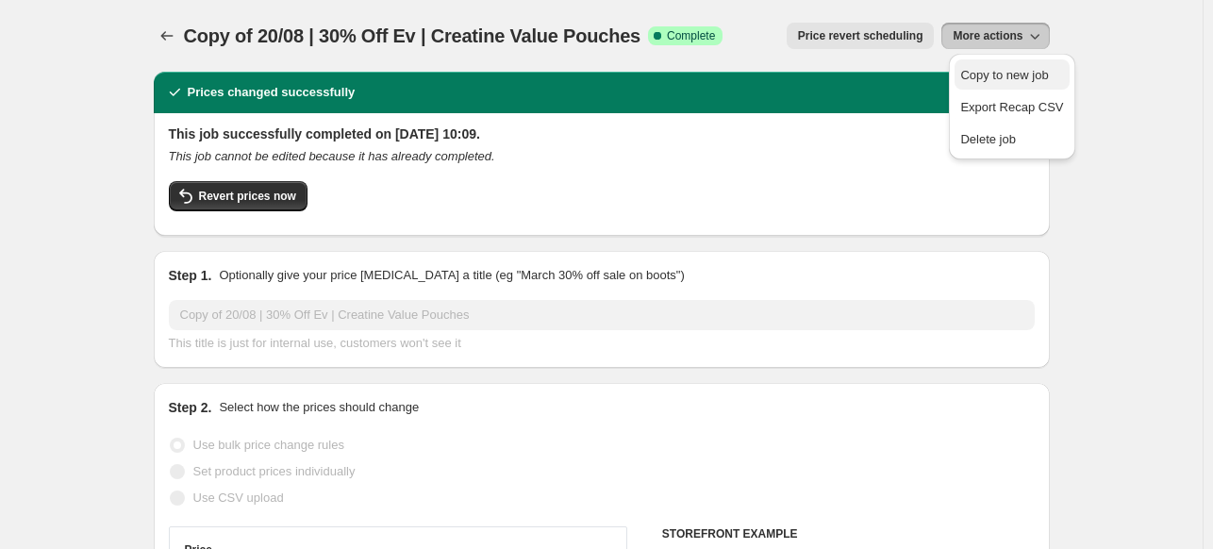
click at [1003, 74] on span "Copy to new job" at bounding box center [1004, 75] width 88 height 14
select select "percentage"
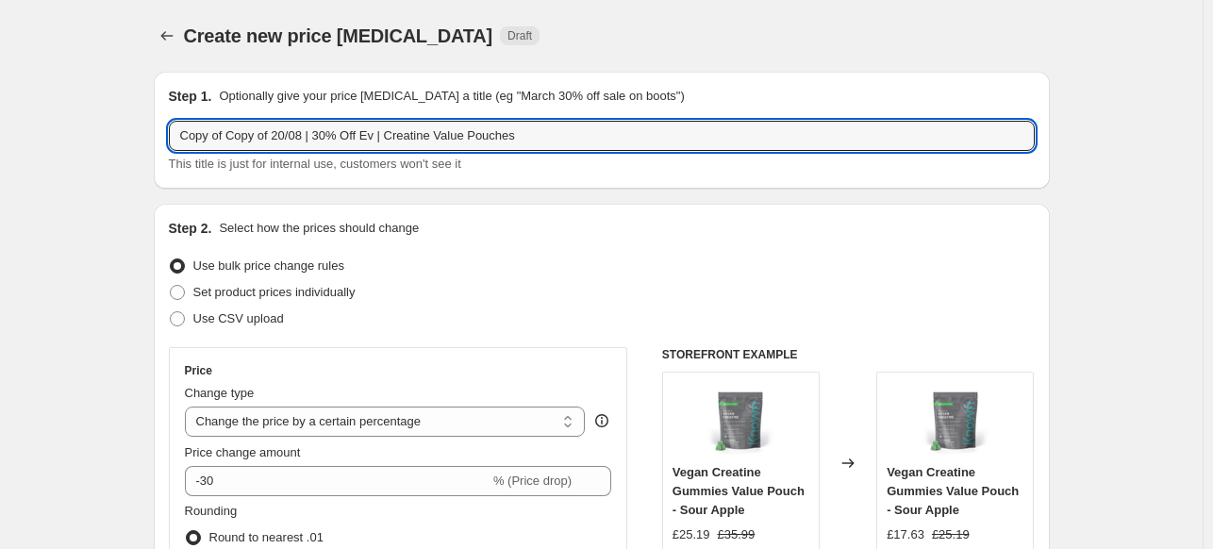
drag, startPoint x: 275, startPoint y: 135, endPoint x: -25, endPoint y: 132, distance: 299.9
click at [0, 132] on html "Home Settings Plans Skip to content Create new price [MEDICAL_DATA]. This page …" at bounding box center [606, 274] width 1213 height 549
drag, startPoint x: 449, startPoint y: 132, endPoint x: 343, endPoint y: 144, distance: 106.3
click at [343, 144] on input "20/08 | 30% Off Ev | Creatine Value Pouches" at bounding box center [602, 136] width 866 height 30
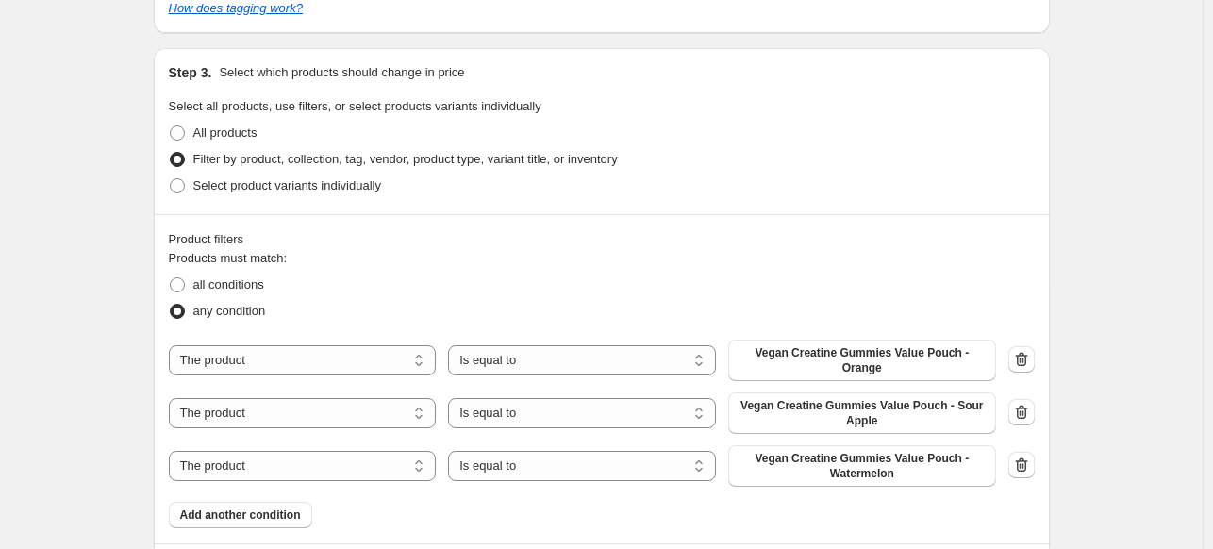
scroll to position [1037, 0]
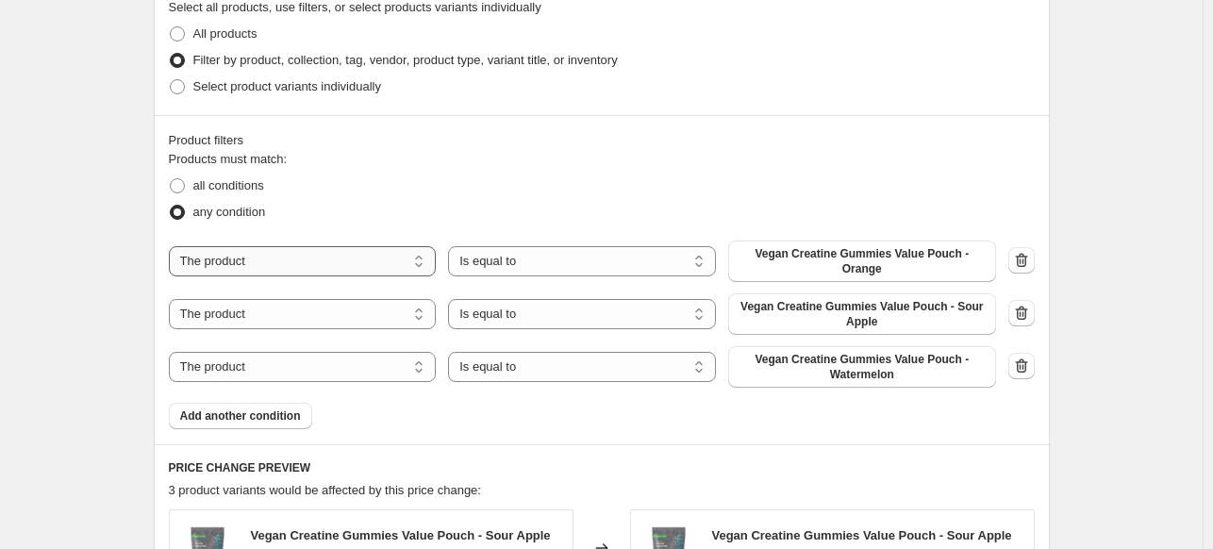
type input "20/08 | 30% Off Ev | Creatine On the go & Bottles"
click at [305, 256] on select "The product The product's collection The product's tag The product's vendor The…" at bounding box center [303, 261] width 268 height 30
click at [886, 237] on div "Products must match: all conditions any condition The product The product's col…" at bounding box center [602, 289] width 866 height 279
click at [886, 252] on span "Vegan Creatine Gummies Value Pouch - Orange" at bounding box center [861, 261] width 245 height 30
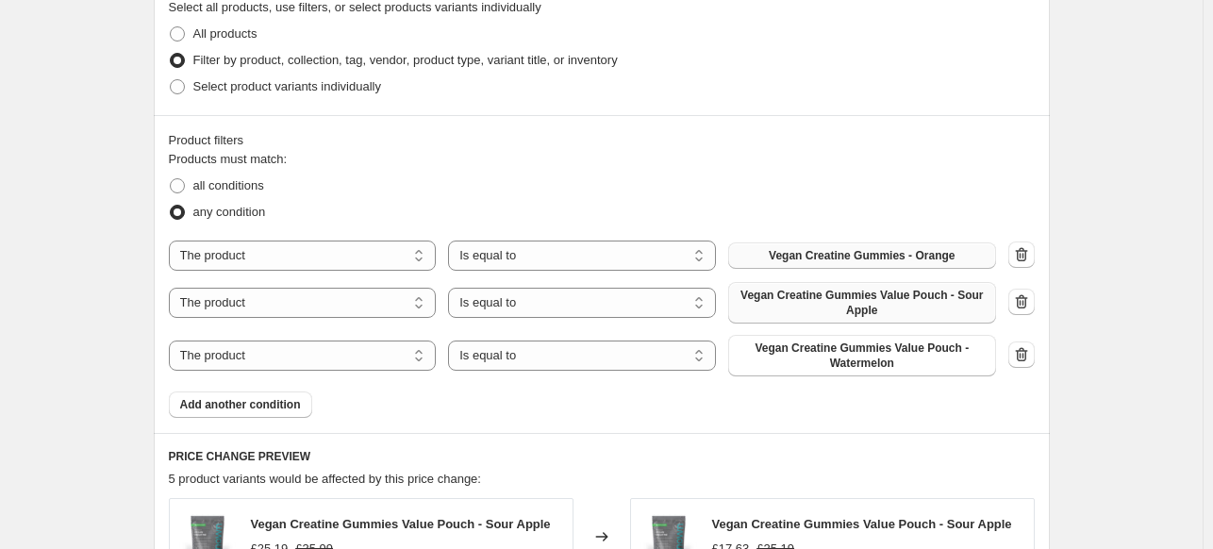
click at [873, 300] on span "Vegan Creatine Gummies Value Pouch - Sour Apple" at bounding box center [861, 303] width 245 height 30
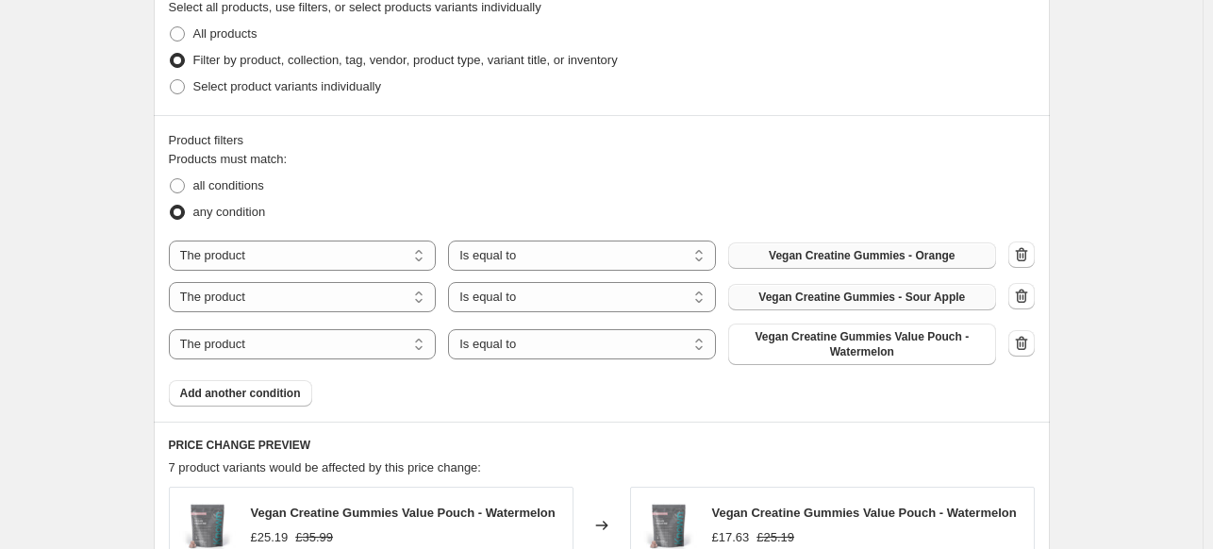
click at [879, 346] on span "Vegan Creatine Gummies Value Pouch - Watermelon" at bounding box center [861, 344] width 245 height 30
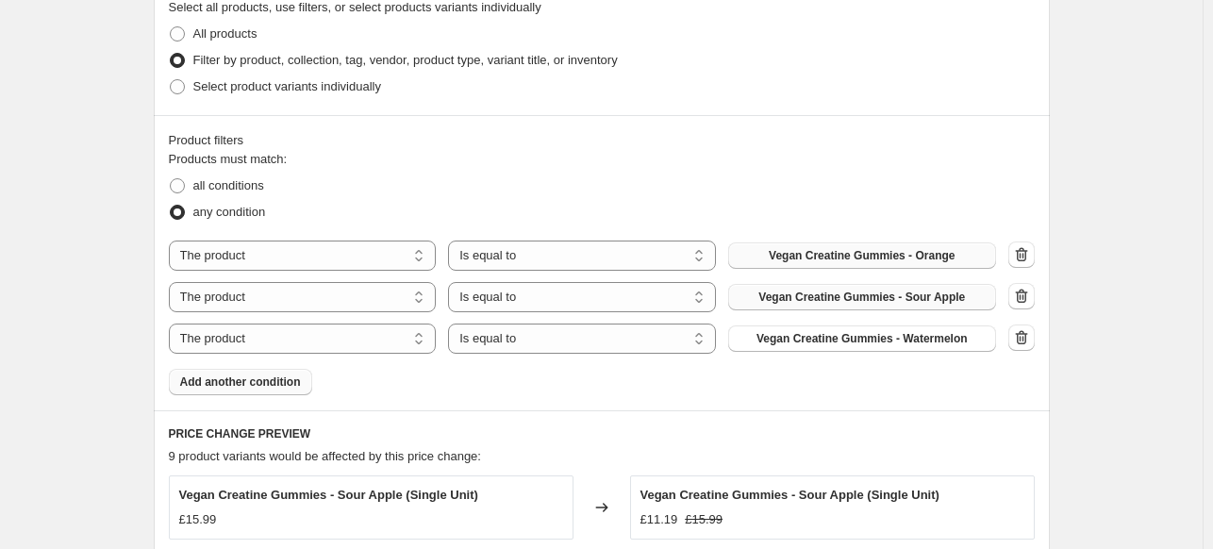
click at [283, 383] on span "Add another condition" at bounding box center [240, 381] width 121 height 15
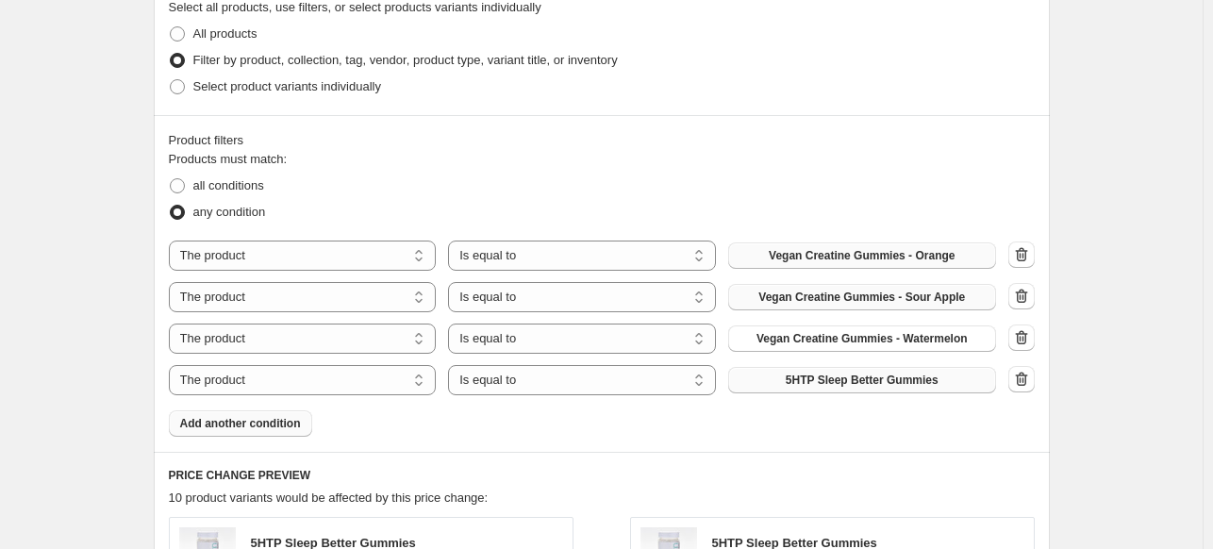
click at [897, 387] on span "5HTP Sleep Better Gummies" at bounding box center [861, 379] width 153 height 15
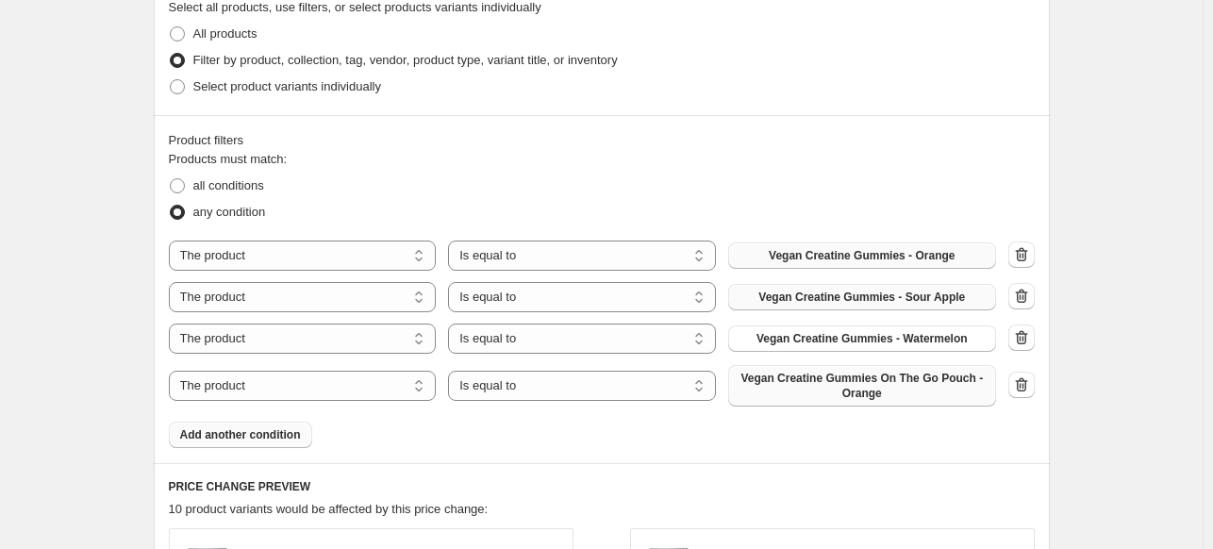
click at [256, 431] on span "Add another condition" at bounding box center [240, 434] width 121 height 15
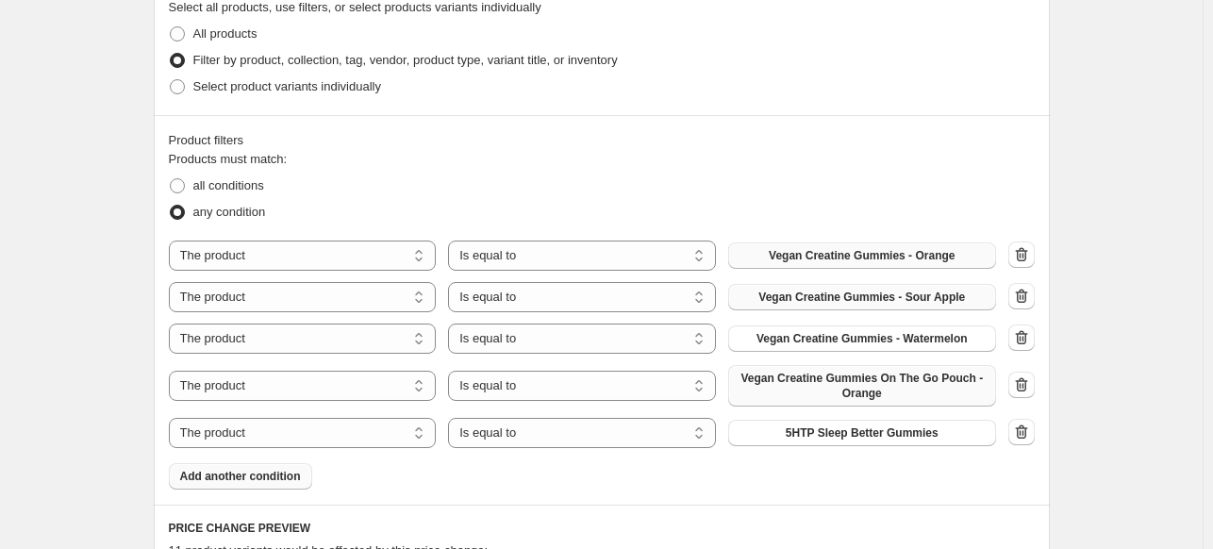
click at [858, 432] on span "5HTP Sleep Better Gummies" at bounding box center [861, 432] width 153 height 15
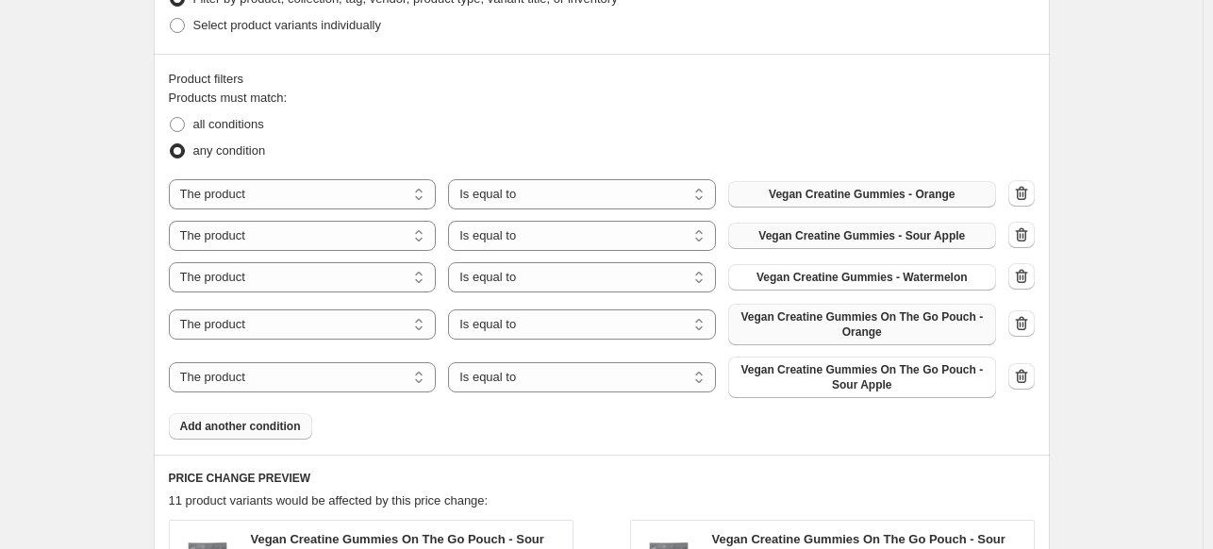
scroll to position [1131, 0]
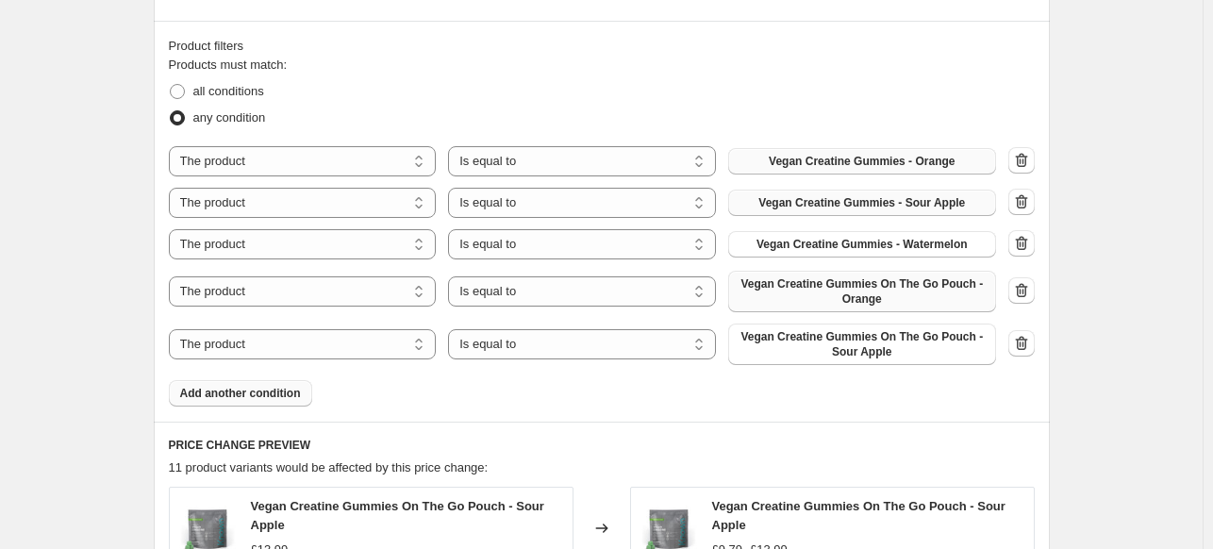
click at [279, 384] on button "Add another condition" at bounding box center [240, 393] width 143 height 26
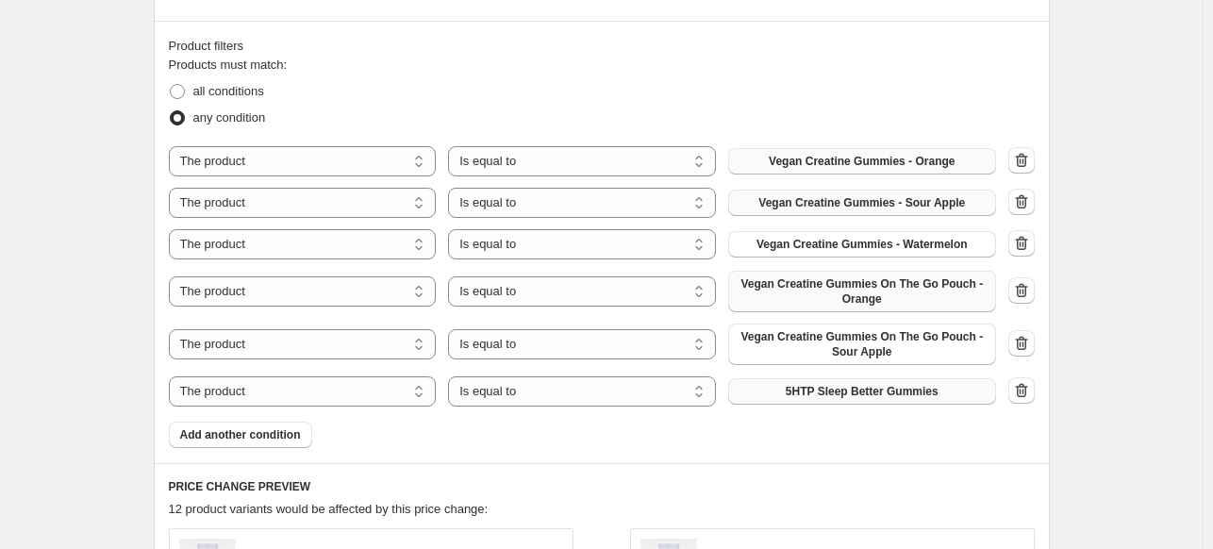
click at [896, 403] on button "5HTP Sleep Better Gummies" at bounding box center [862, 391] width 268 height 26
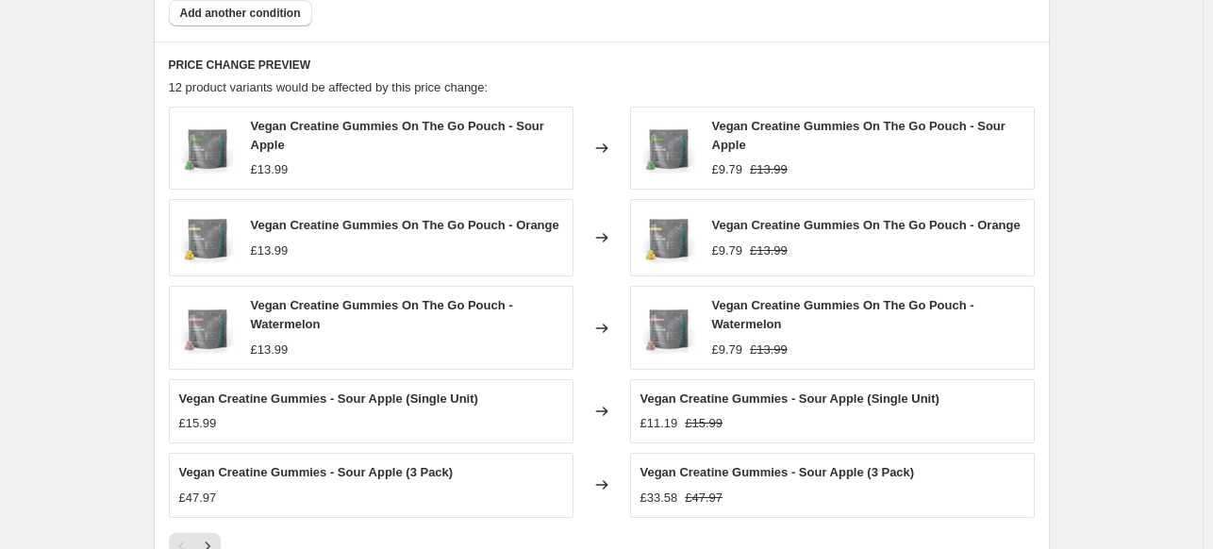
scroll to position [1603, 0]
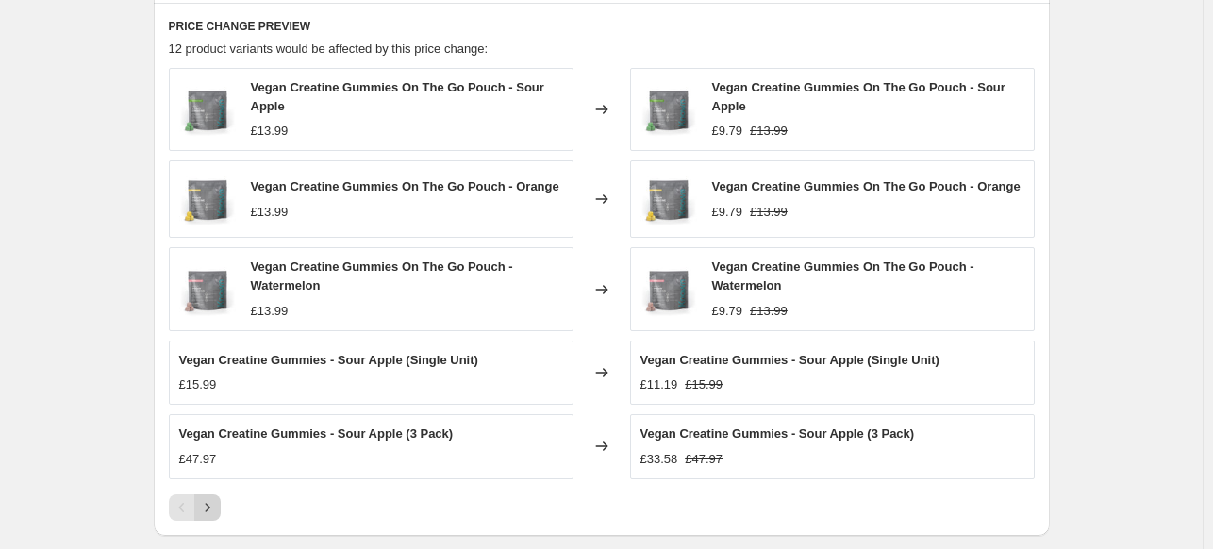
click at [217, 501] on icon "Next" at bounding box center [207, 507] width 19 height 19
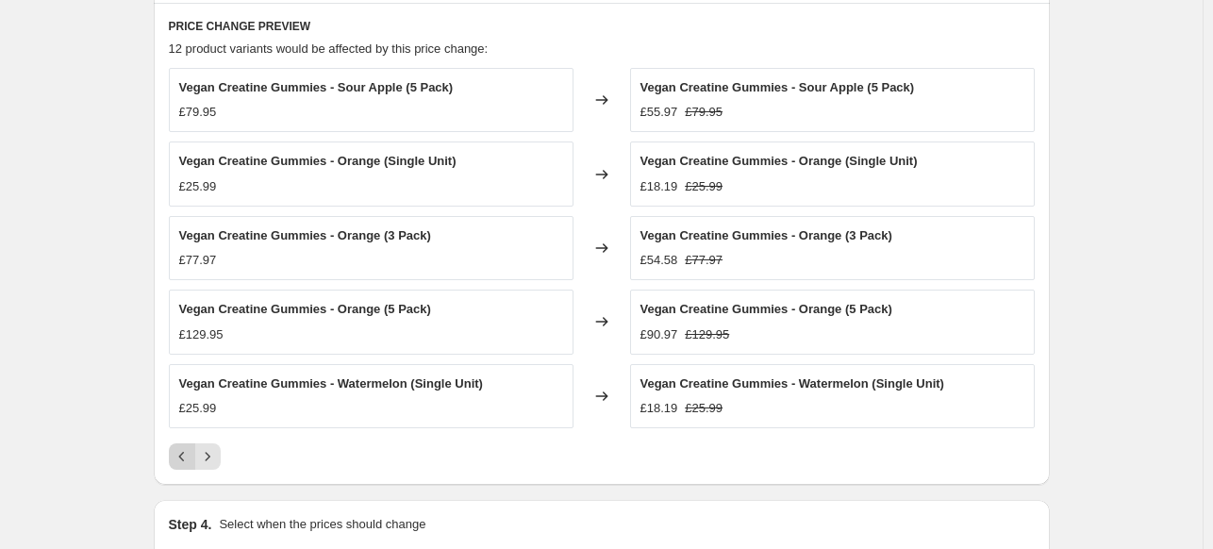
click at [180, 455] on icon "Previous" at bounding box center [182, 456] width 19 height 19
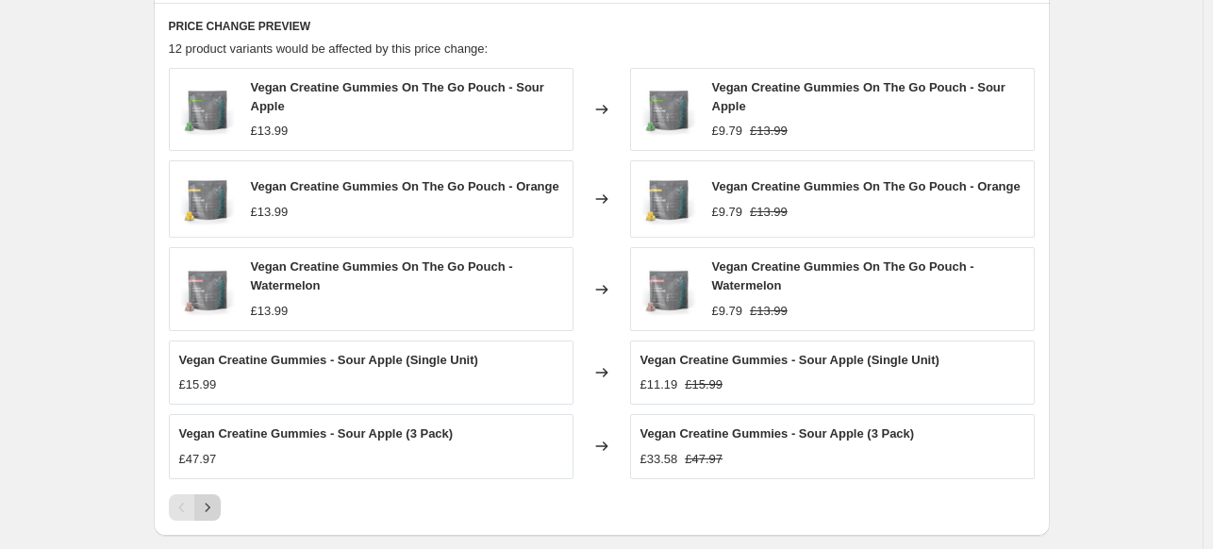
click at [212, 501] on icon "Next" at bounding box center [207, 507] width 19 height 19
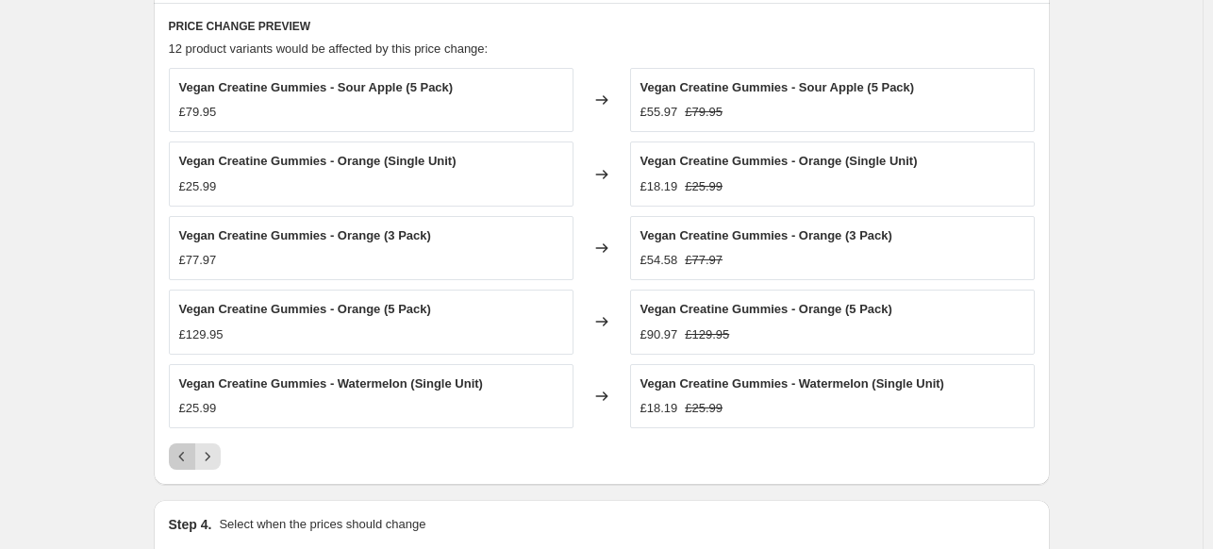
click at [188, 464] on button "Previous" at bounding box center [182, 456] width 26 height 26
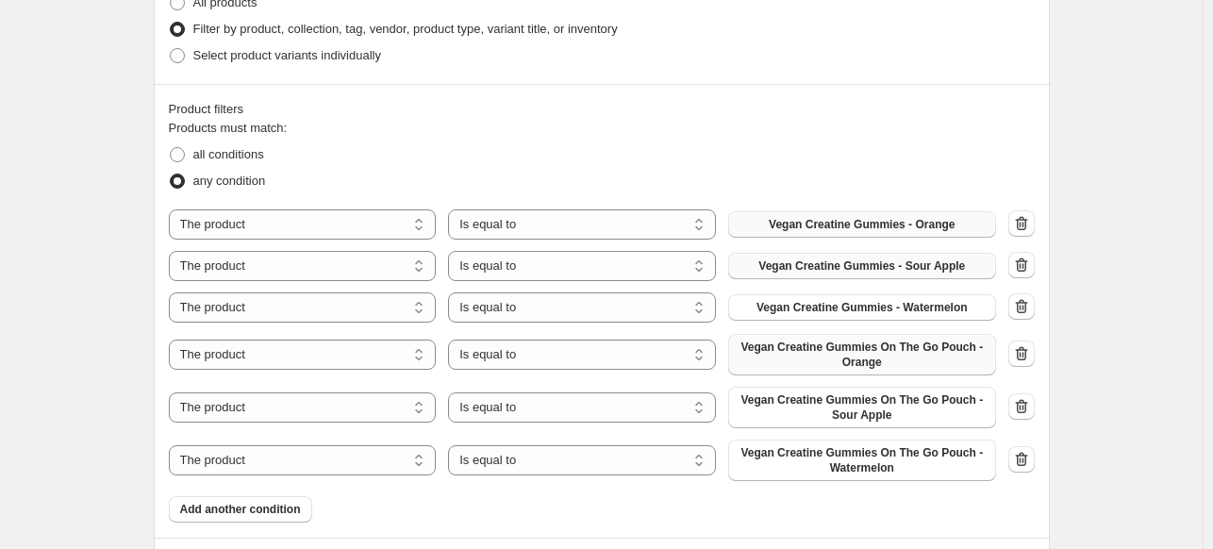
scroll to position [1131, 0]
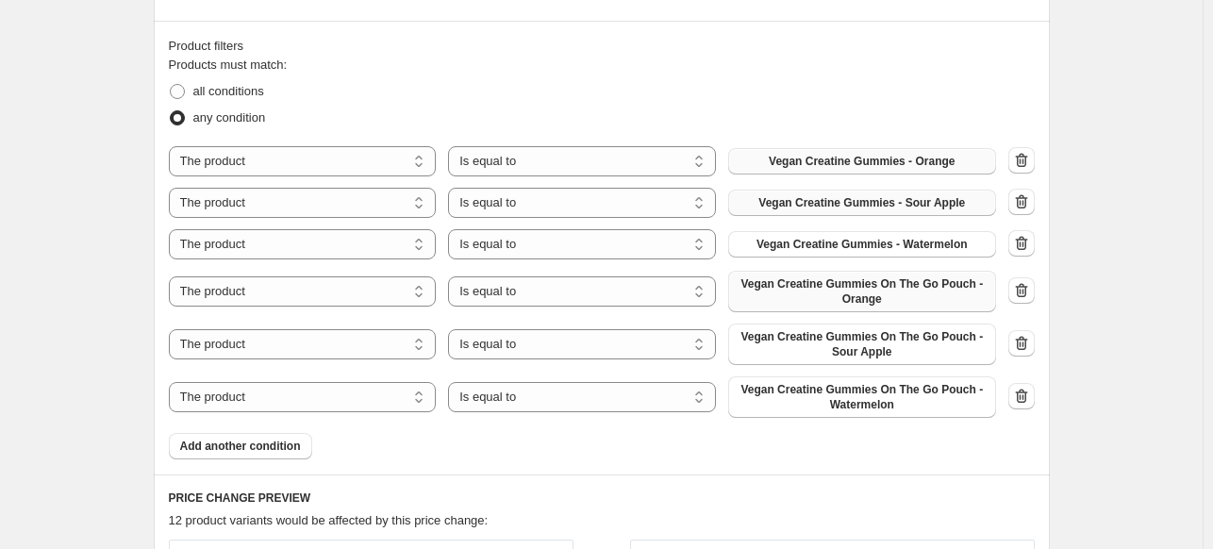
click at [937, 201] on span "Vegan Creatine Gummies - Sour Apple" at bounding box center [861, 202] width 206 height 15
click at [1023, 206] on icon "button" at bounding box center [1021, 201] width 19 height 19
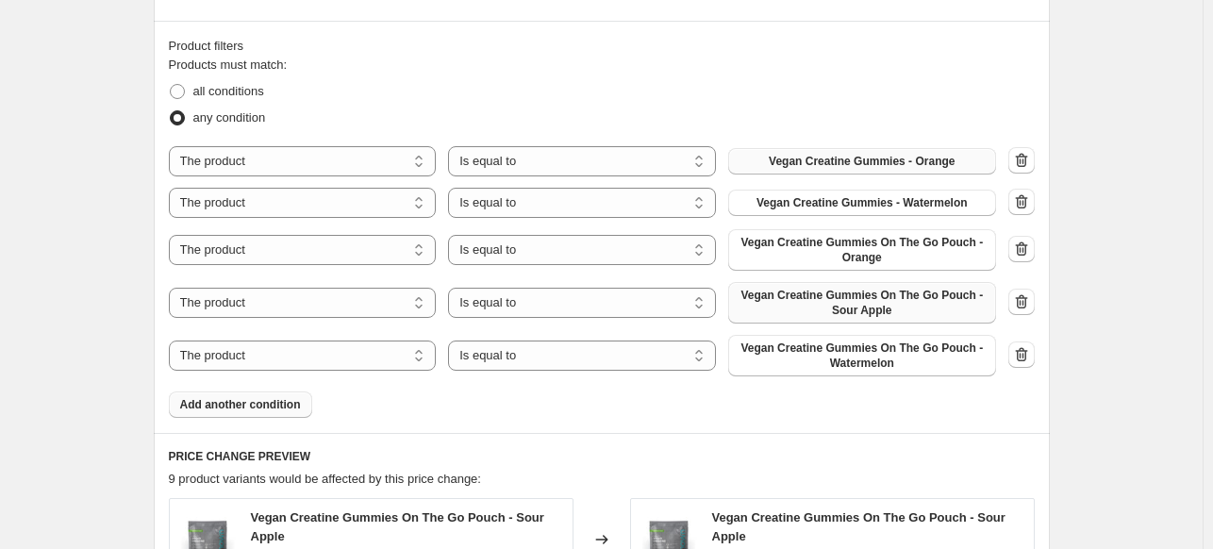
click at [290, 396] on button "Add another condition" at bounding box center [240, 404] width 143 height 26
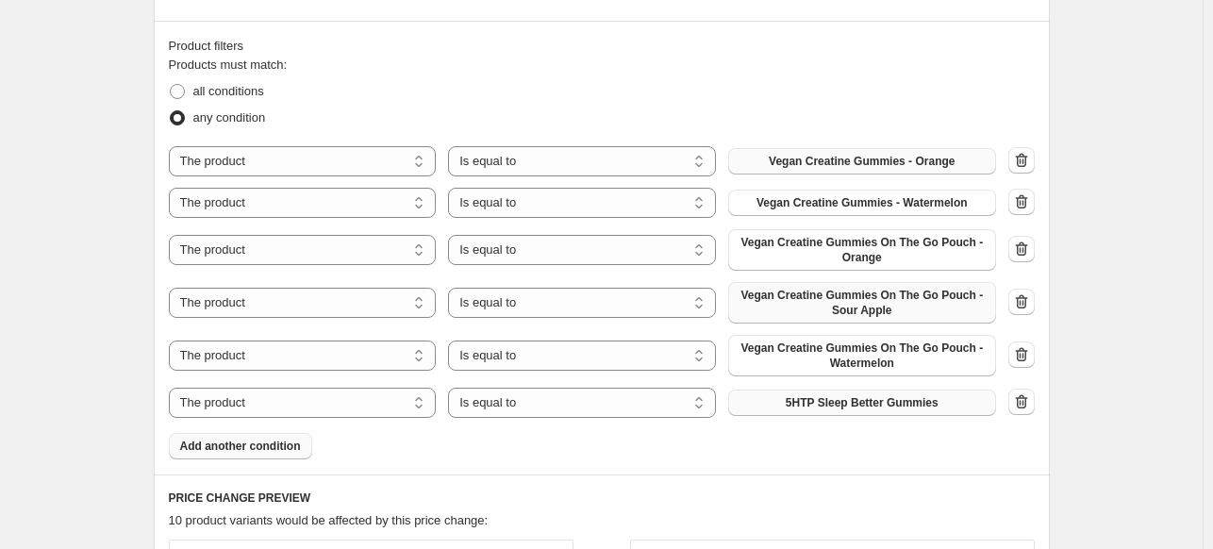
click at [908, 403] on span "5HTP Sleep Better Gummies" at bounding box center [861, 402] width 153 height 15
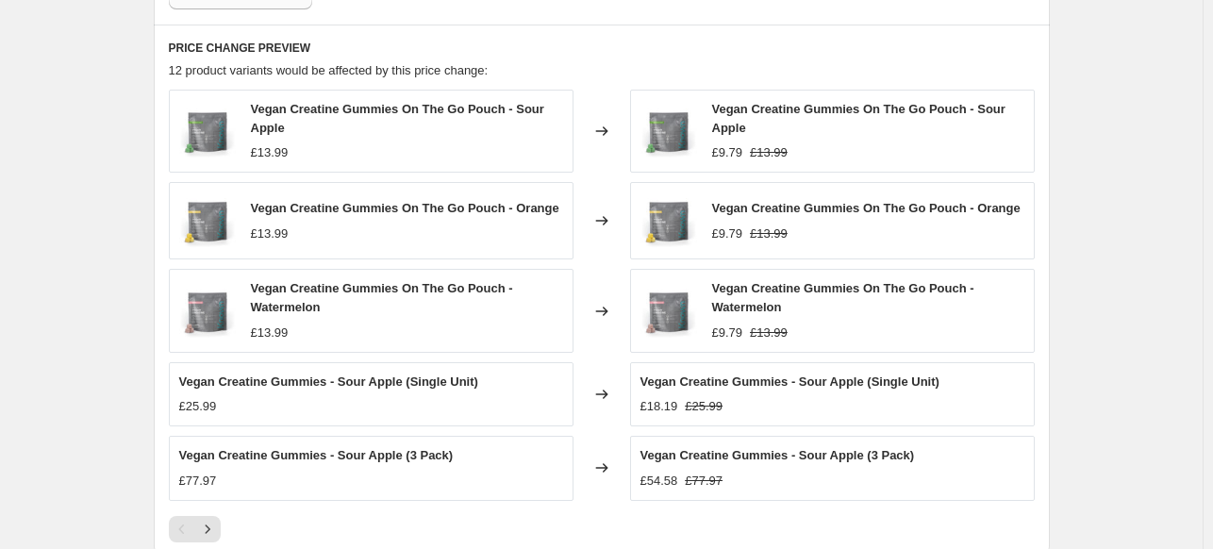
scroll to position [1603, 0]
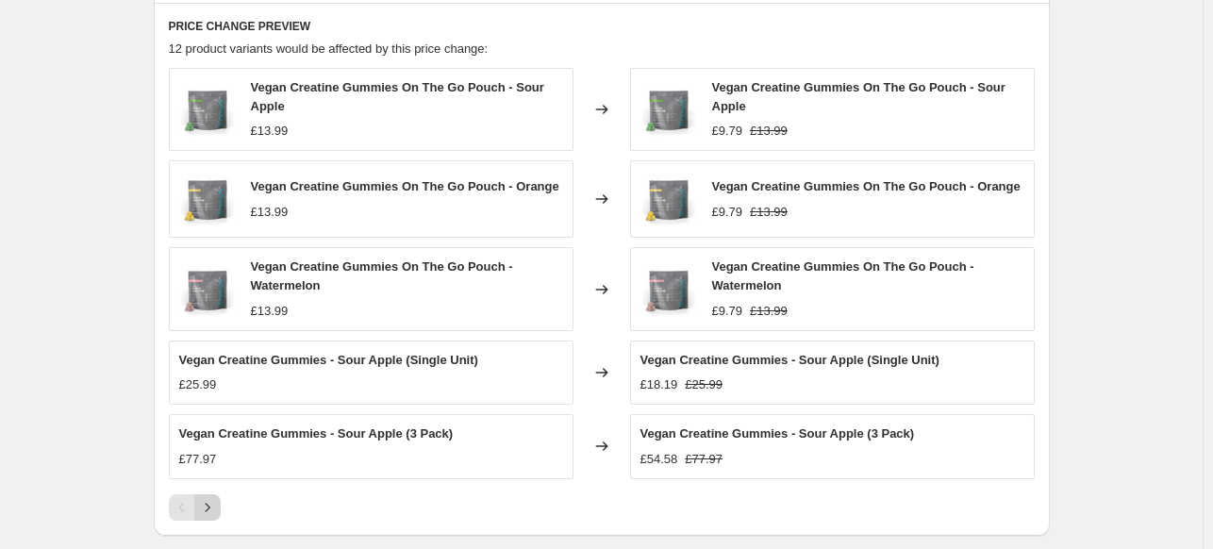
click at [208, 496] on button "Next" at bounding box center [207, 507] width 26 height 26
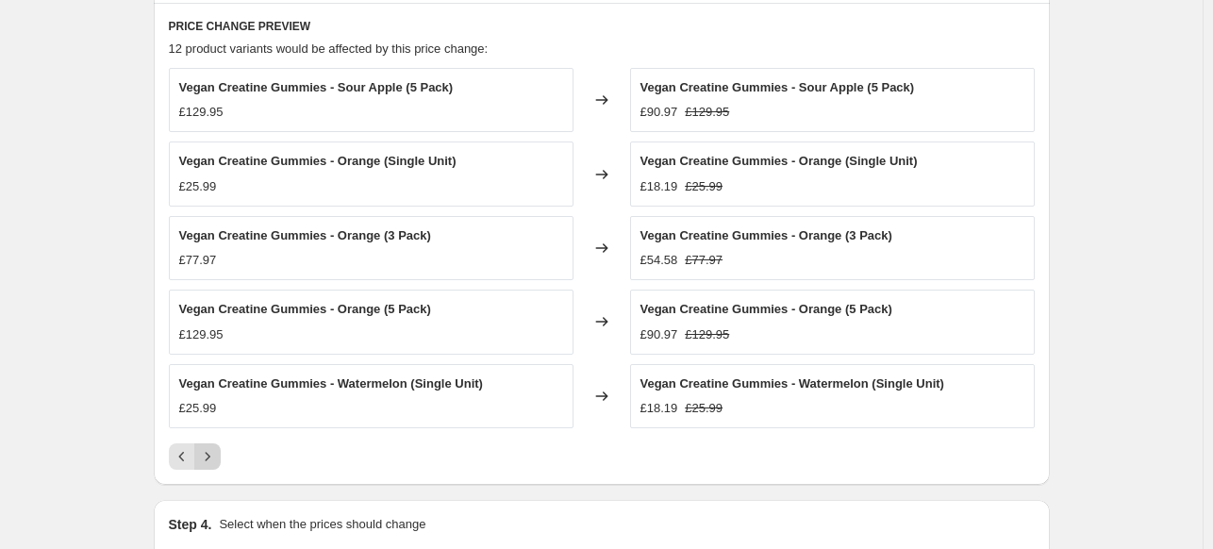
click at [208, 456] on icon "Next" at bounding box center [207, 456] width 19 height 19
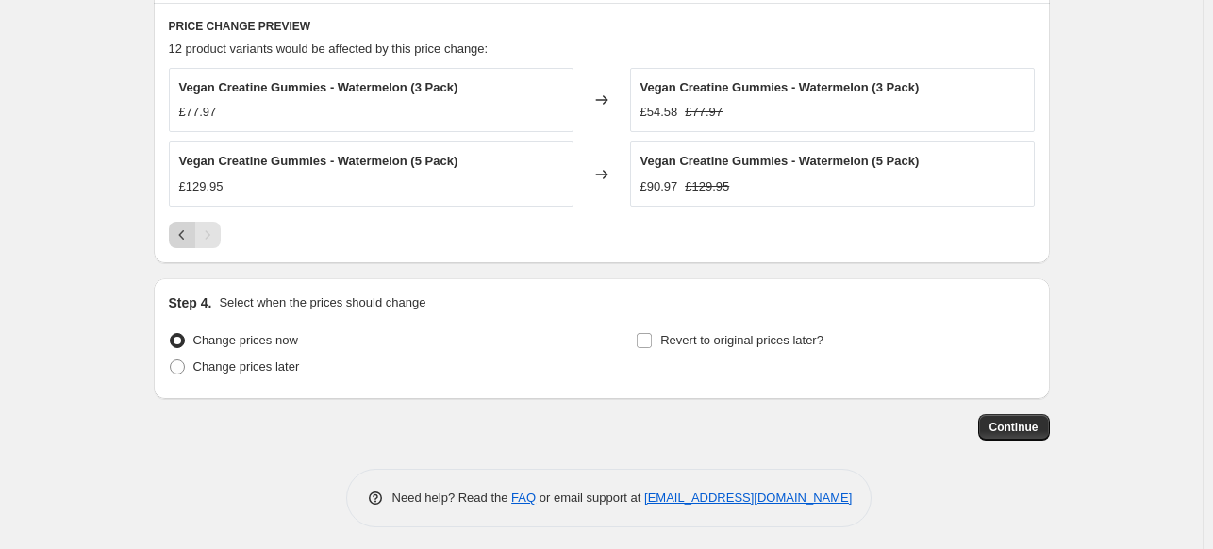
click at [177, 233] on icon "Previous" at bounding box center [182, 234] width 19 height 19
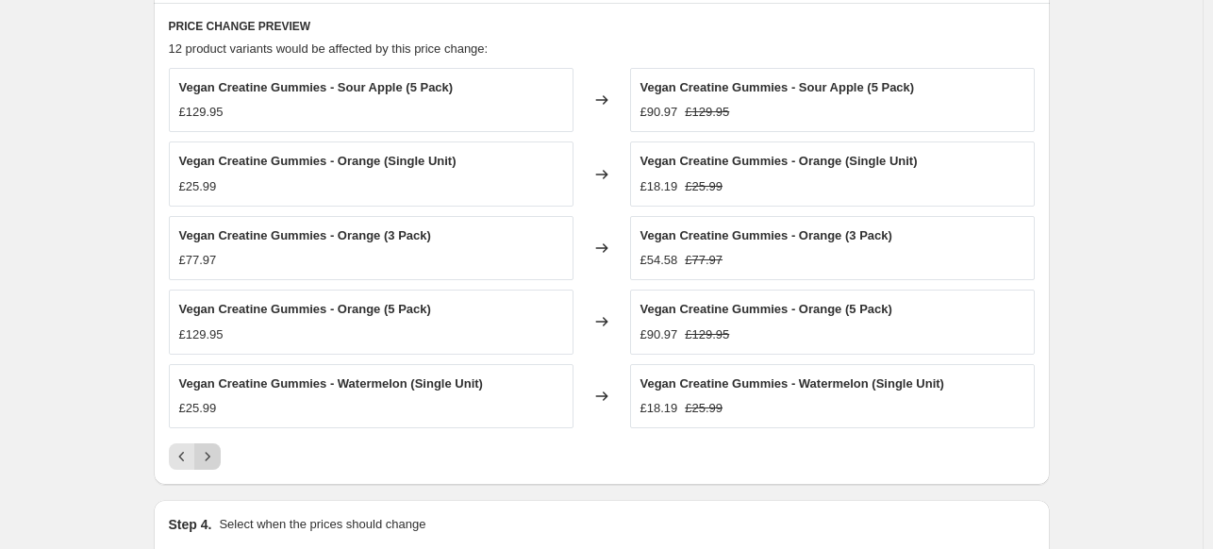
click at [207, 447] on icon "Next" at bounding box center [207, 456] width 19 height 19
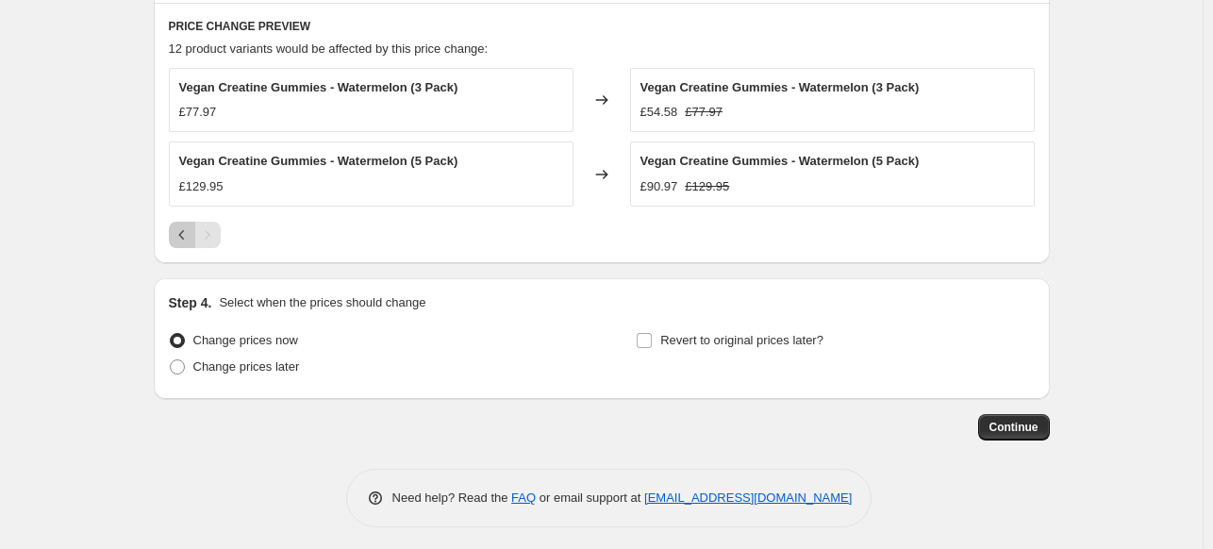
click at [191, 237] on icon "Previous" at bounding box center [182, 234] width 19 height 19
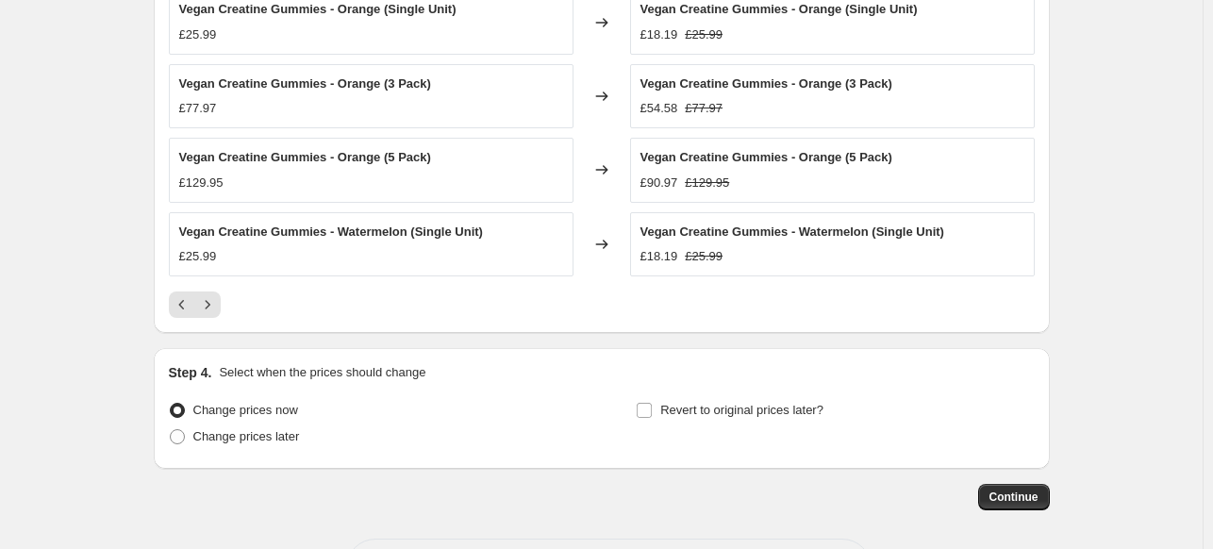
scroll to position [1792, 0]
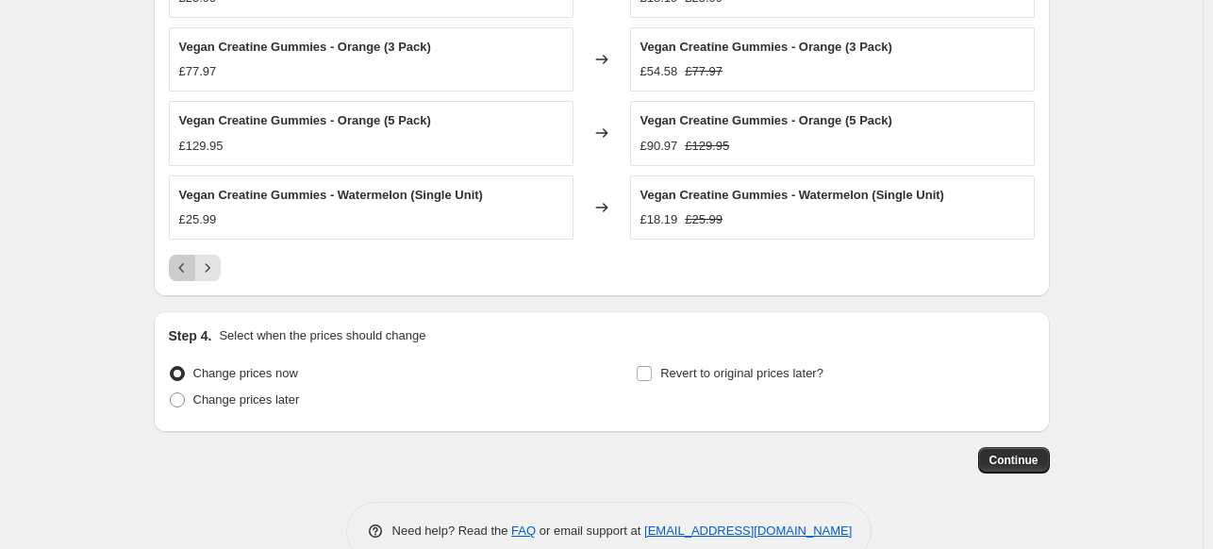
click at [190, 265] on icon "Previous" at bounding box center [182, 267] width 19 height 19
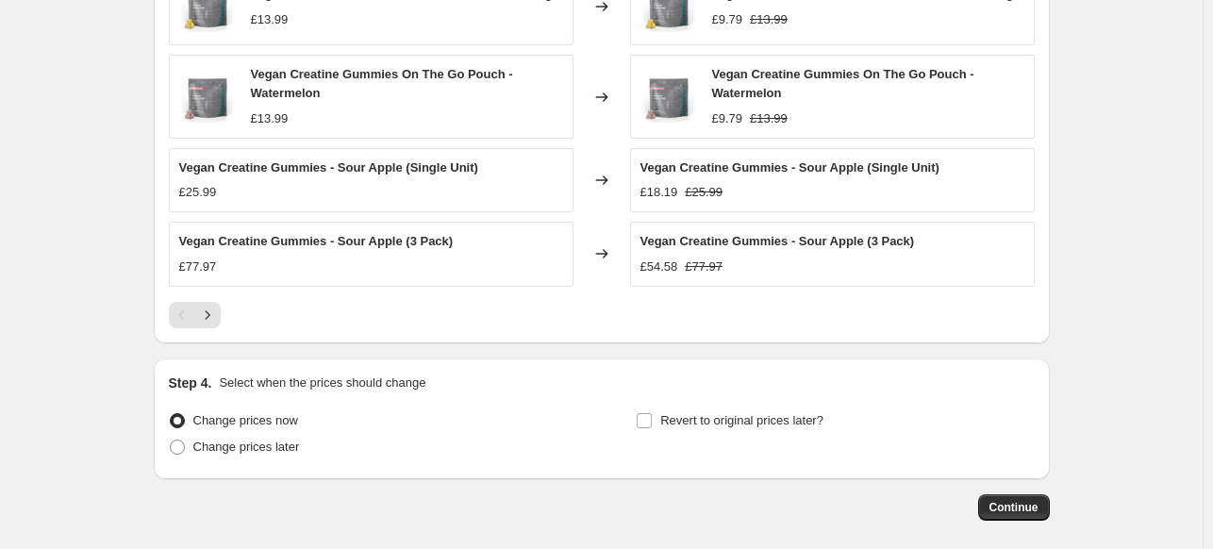
scroll to position [1879, 0]
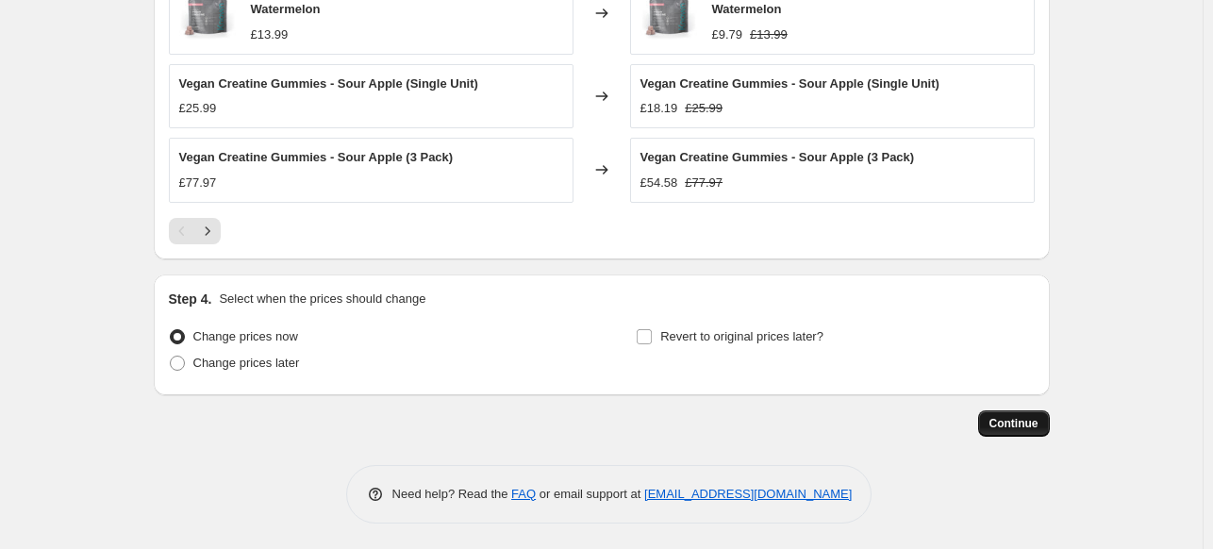
click at [998, 430] on button "Continue" at bounding box center [1014, 423] width 72 height 26
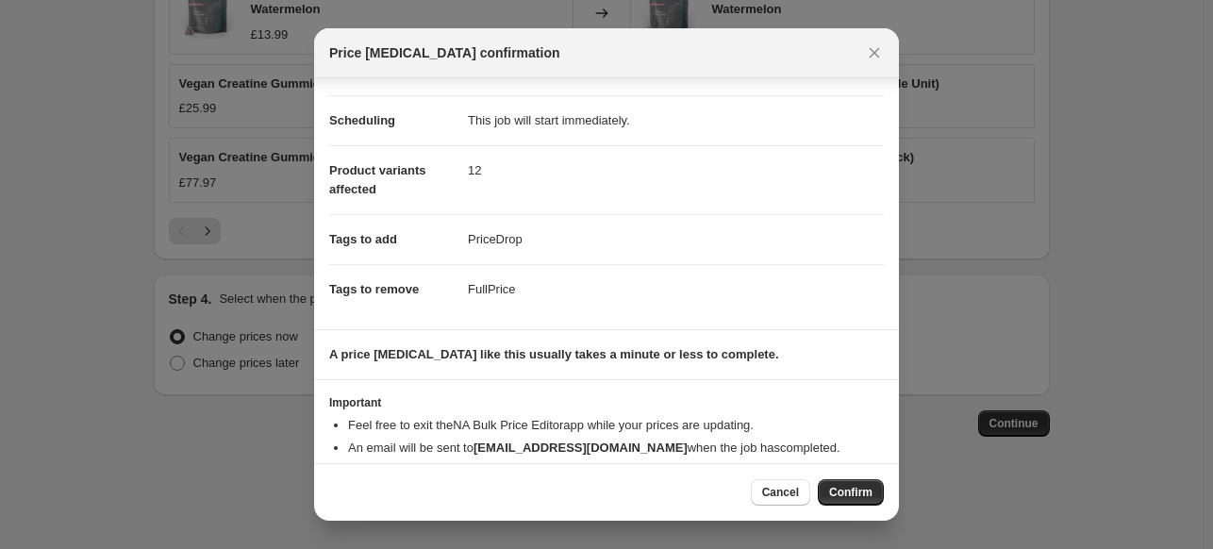
scroll to position [169, 0]
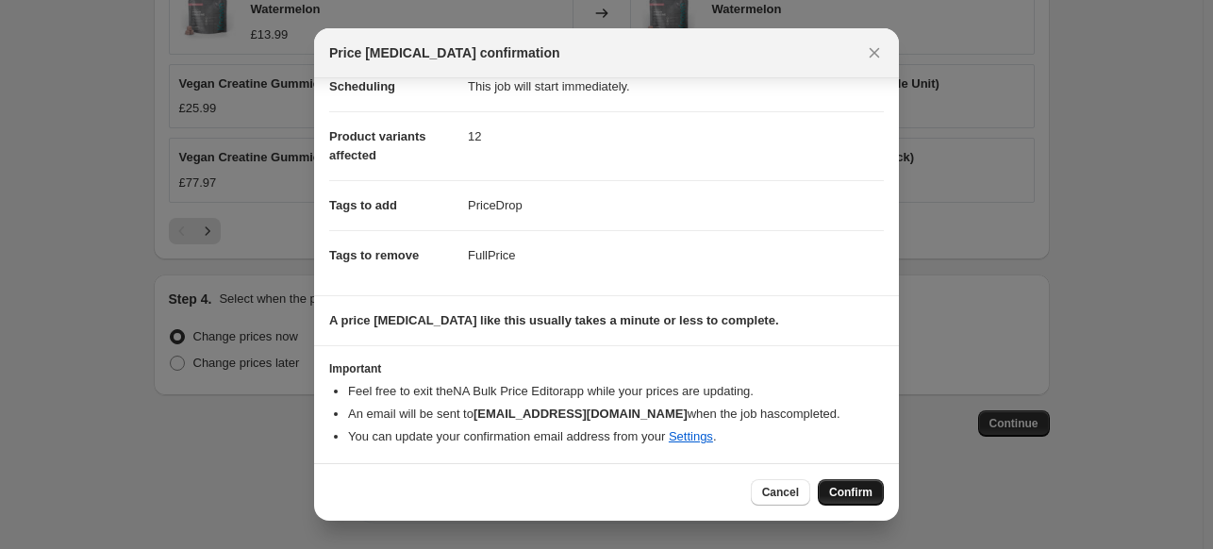
click at [875, 486] on button "Confirm" at bounding box center [850, 492] width 66 height 26
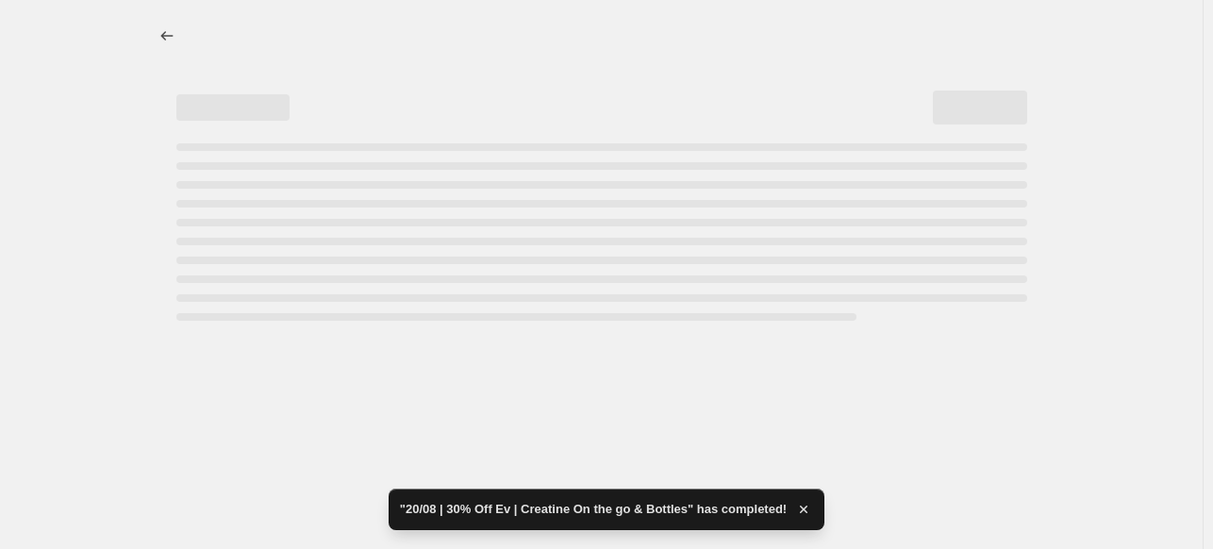
select select "percentage"
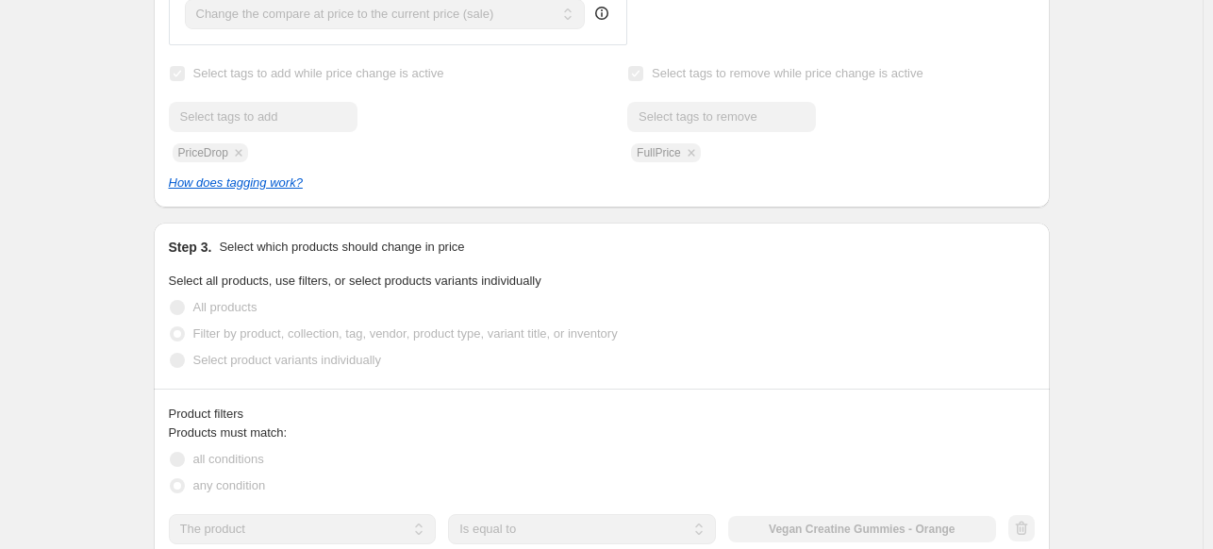
scroll to position [471, 0]
